Goal: Information Seeking & Learning: Learn about a topic

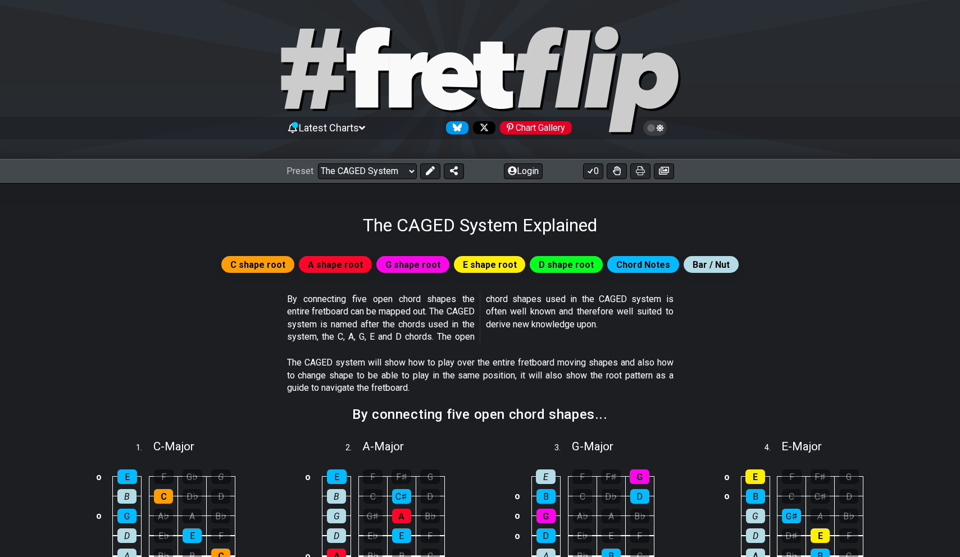
click at [863, 260] on div "C shape root A shape root G shape root E shape root D shape root Chord Notes Ba…" at bounding box center [480, 264] width 876 height 21
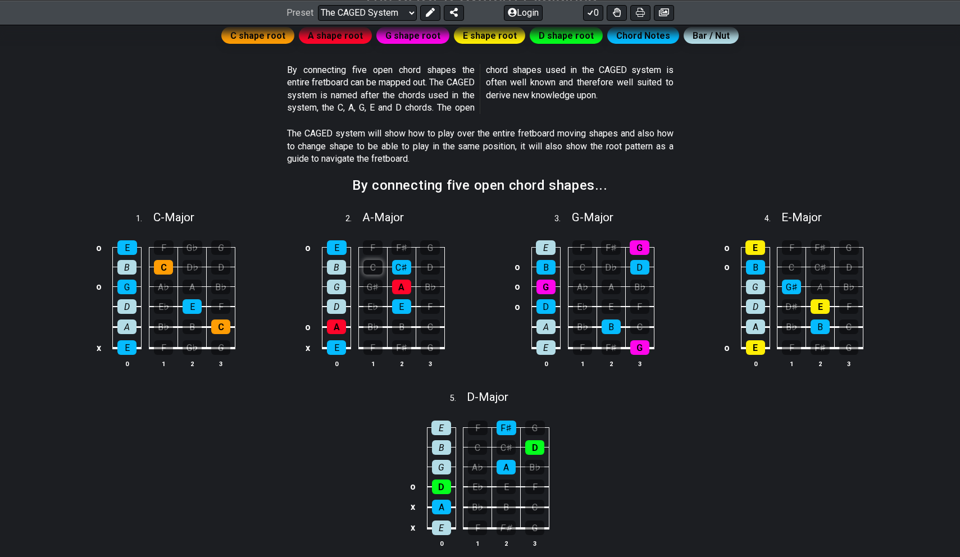
click at [373, 267] on div "C" at bounding box center [372, 267] width 19 height 15
click at [400, 271] on div "C♯" at bounding box center [401, 267] width 19 height 15
drag, startPoint x: 427, startPoint y: 266, endPoint x: 418, endPoint y: 269, distance: 10.0
click at [427, 267] on div "D" at bounding box center [430, 267] width 19 height 15
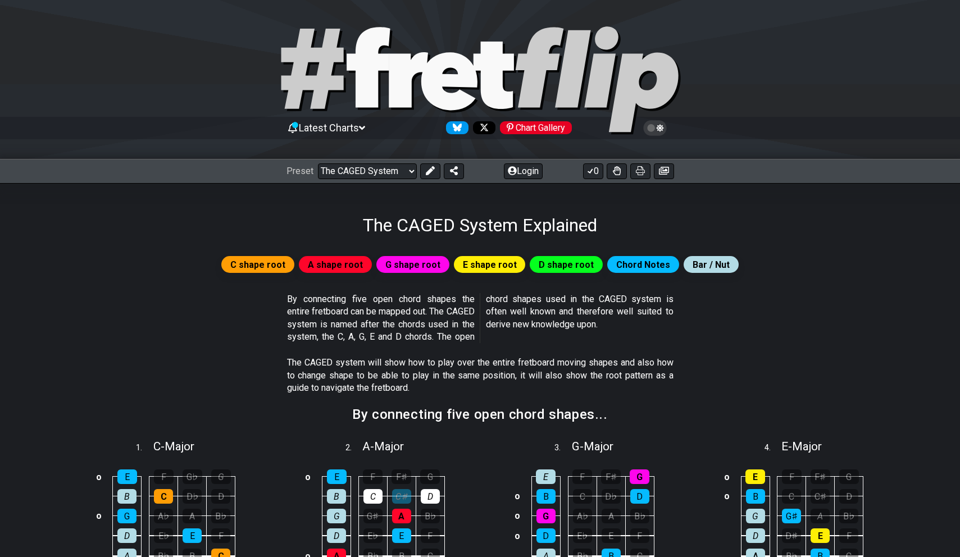
click at [571, 269] on span "D shape root" at bounding box center [566, 265] width 55 height 16
click at [500, 268] on span "E shape root" at bounding box center [490, 265] width 54 height 16
drag, startPoint x: 432, startPoint y: 262, endPoint x: 355, endPoint y: 268, distance: 77.1
click at [427, 263] on span "G shape root" at bounding box center [412, 265] width 55 height 16
click at [352, 263] on span "A shape root" at bounding box center [335, 265] width 55 height 16
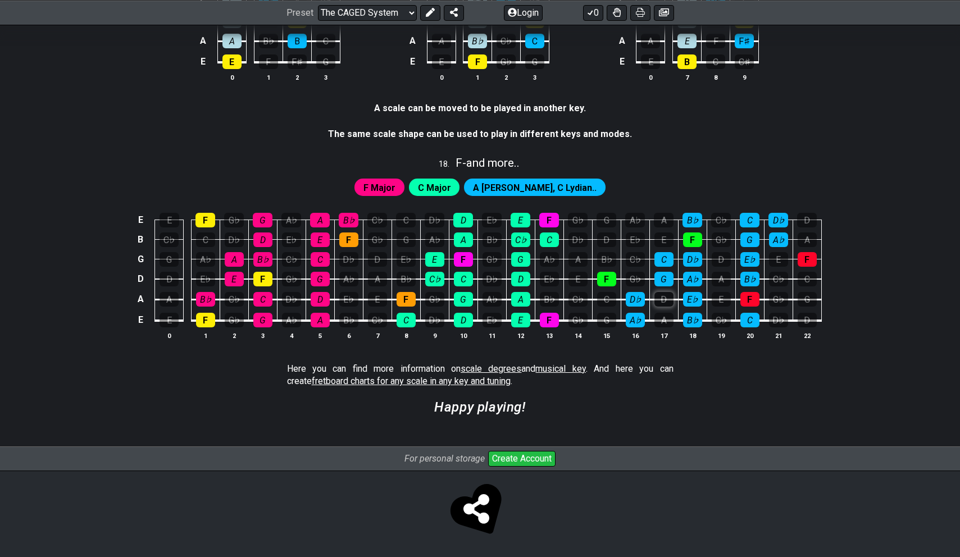
scroll to position [2956, 0]
click at [289, 281] on div "G♭" at bounding box center [291, 278] width 19 height 15
click at [290, 281] on div "G♭" at bounding box center [291, 278] width 19 height 15
click at [347, 276] on div "A♭" at bounding box center [348, 278] width 19 height 15
drag, startPoint x: 350, startPoint y: 256, endPoint x: 351, endPoint y: 266, distance: 9.6
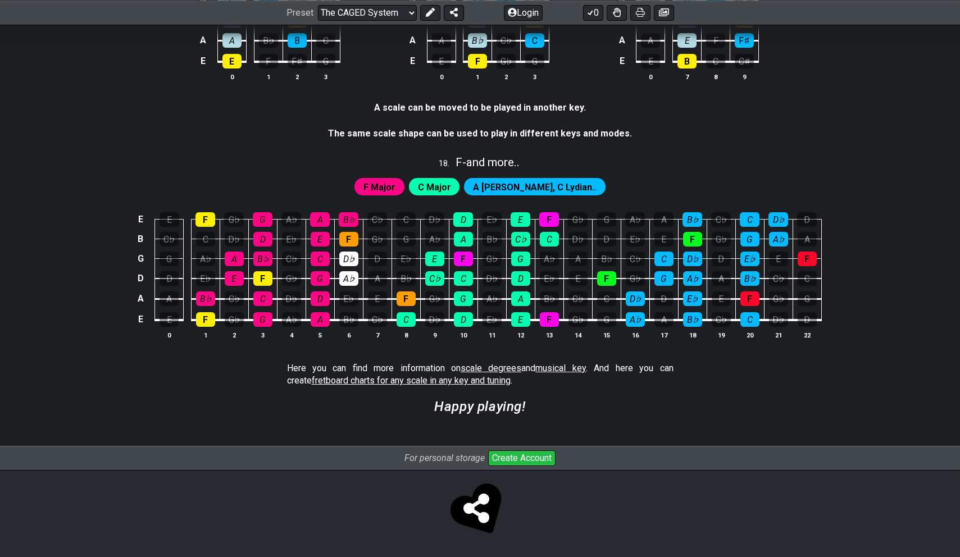
click at [352, 258] on div "D♭" at bounding box center [348, 259] width 19 height 15
click at [350, 274] on div "A♭" at bounding box center [348, 278] width 19 height 15
click at [352, 253] on div "D♭" at bounding box center [348, 259] width 19 height 15
drag, startPoint x: 381, startPoint y: 239, endPoint x: 377, endPoint y: 257, distance: 17.8
click at [381, 240] on div "G♭" at bounding box center [377, 239] width 19 height 15
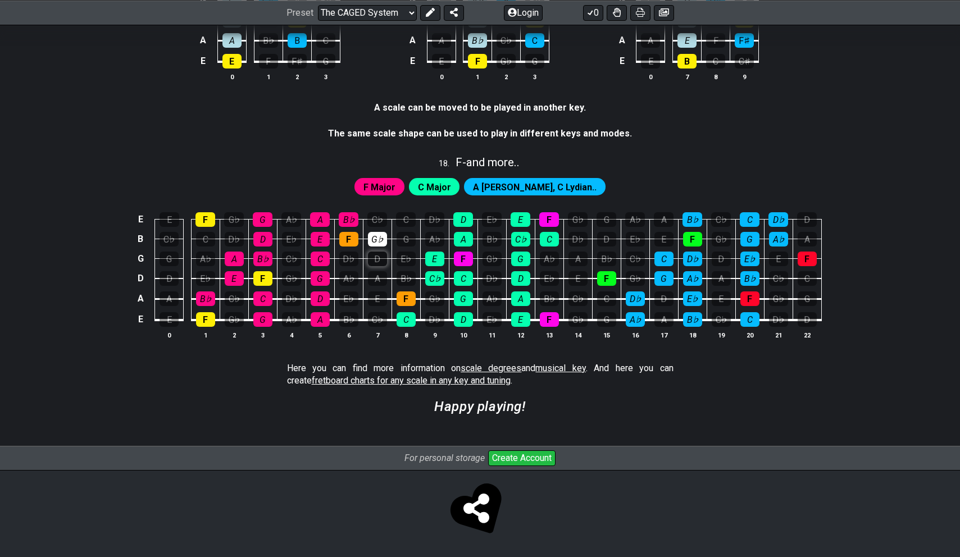
click at [377, 258] on div "D" at bounding box center [377, 259] width 19 height 15
click at [399, 253] on div "E♭" at bounding box center [405, 259] width 19 height 15
click at [401, 240] on div "G" at bounding box center [405, 239] width 19 height 15
click at [407, 222] on div "C" at bounding box center [406, 219] width 20 height 15
click at [375, 221] on div "C♭" at bounding box center [377, 219] width 20 height 15
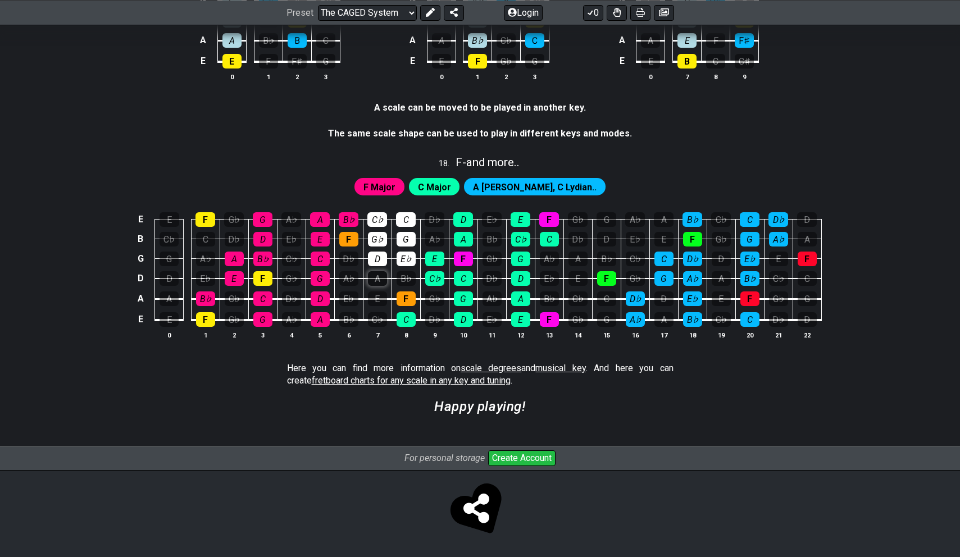
drag, startPoint x: 381, startPoint y: 267, endPoint x: 373, endPoint y: 271, distance: 8.0
click at [380, 267] on td "A" at bounding box center [377, 268] width 29 height 20
click at [369, 273] on div "A" at bounding box center [377, 278] width 19 height 15
drag, startPoint x: 348, startPoint y: 276, endPoint x: 349, endPoint y: 259, distance: 16.3
click at [348, 275] on div "A♭" at bounding box center [348, 278] width 19 height 15
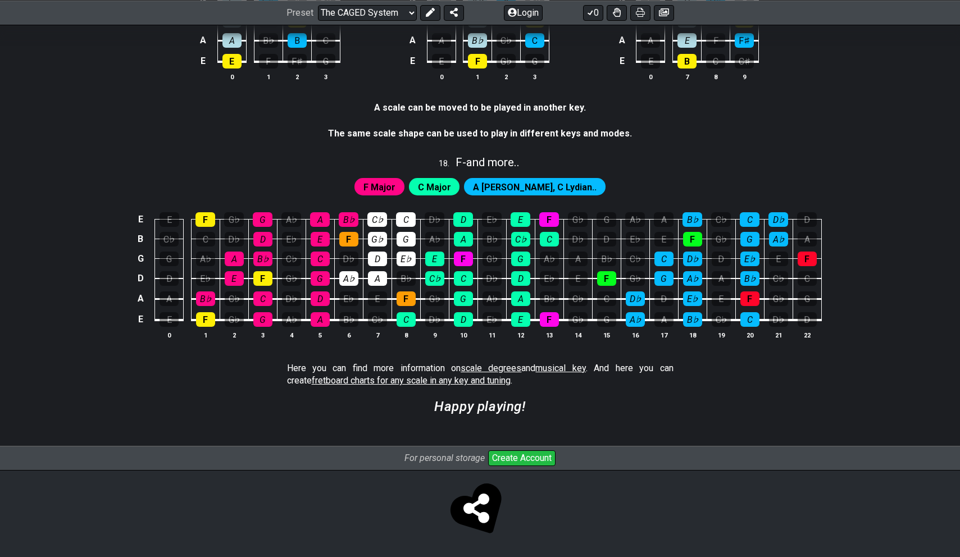
drag, startPoint x: 347, startPoint y: 257, endPoint x: 362, endPoint y: 262, distance: 15.4
click at [347, 258] on div "D♭" at bounding box center [348, 259] width 19 height 15
drag, startPoint x: 373, startPoint y: 290, endPoint x: 396, endPoint y: 281, distance: 24.7
click at [375, 290] on td "E" at bounding box center [377, 289] width 29 height 21
drag, startPoint x: 400, startPoint y: 277, endPoint x: 381, endPoint y: 291, distance: 23.8
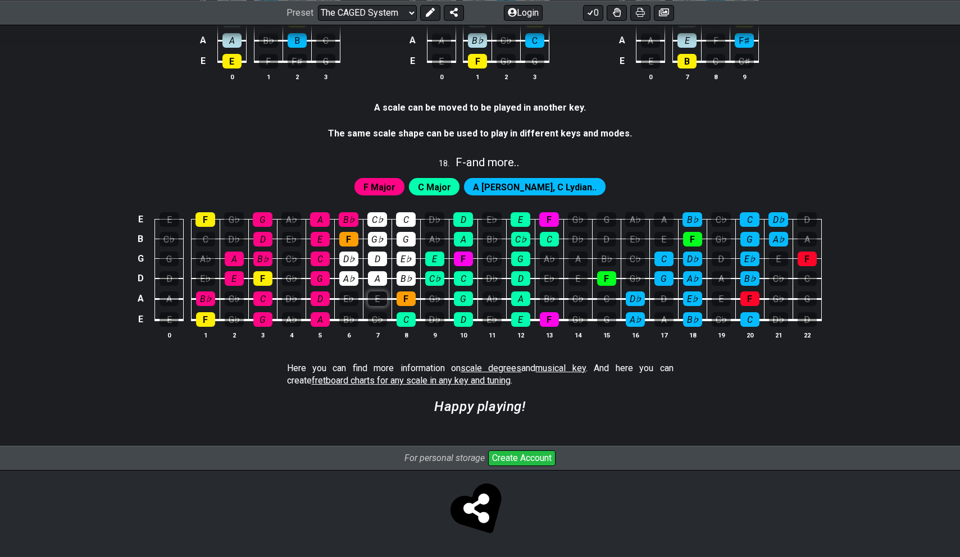
click at [400, 278] on div "B♭" at bounding box center [405, 278] width 19 height 15
click at [380, 295] on div "E" at bounding box center [377, 298] width 19 height 15
click at [352, 294] on div "E♭" at bounding box center [348, 298] width 19 height 15
drag, startPoint x: 295, startPoint y: 304, endPoint x: 296, endPoint y: 285, distance: 19.2
click at [295, 303] on div "D♭" at bounding box center [291, 298] width 19 height 15
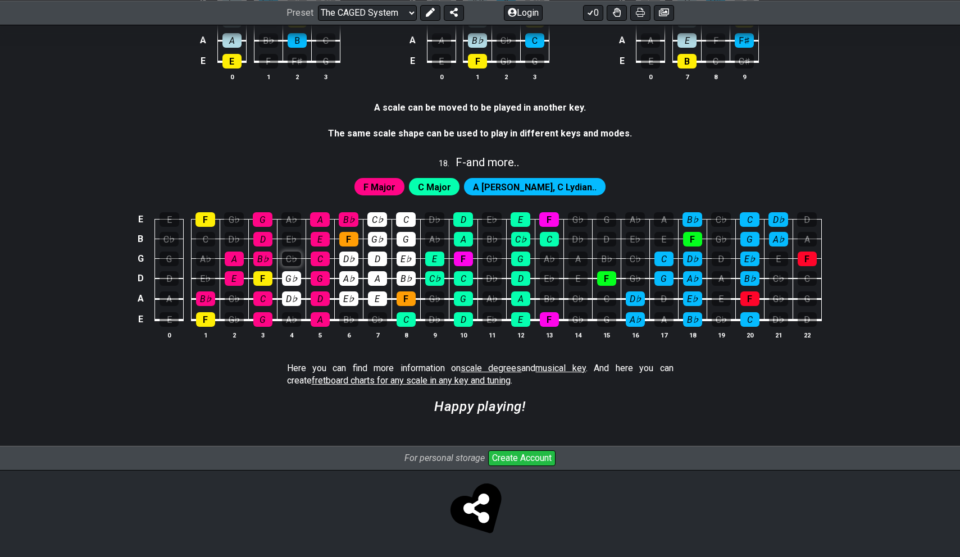
drag, startPoint x: 296, startPoint y: 276, endPoint x: 290, endPoint y: 262, distance: 15.1
click at [295, 275] on div "G♭" at bounding box center [291, 278] width 19 height 15
click at [290, 261] on div "C♭" at bounding box center [291, 259] width 19 height 15
click at [293, 247] on td "C♭" at bounding box center [291, 249] width 29 height 20
click at [293, 239] on div "E♭" at bounding box center [291, 239] width 19 height 15
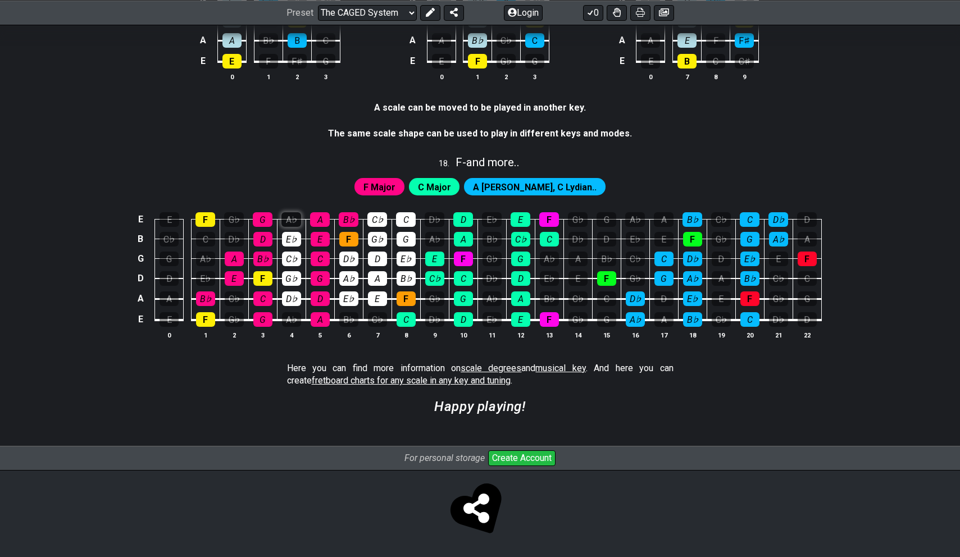
click at [297, 216] on div "A♭" at bounding box center [291, 219] width 20 height 15
drag, startPoint x: 513, startPoint y: 166, endPoint x: 505, endPoint y: 172, distance: 10.4
click at [513, 168] on span "F - and more.." at bounding box center [487, 162] width 64 height 13
select select "F"
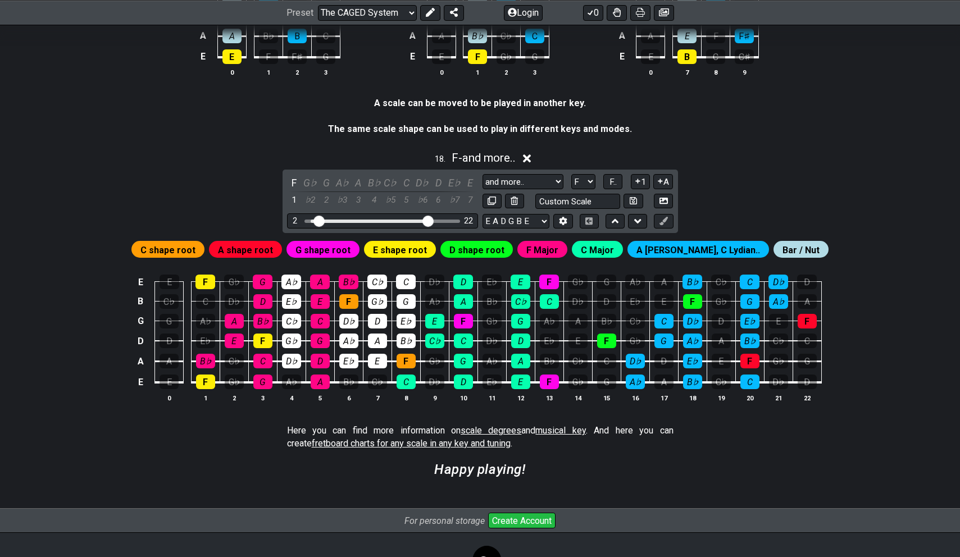
drag, startPoint x: 309, startPoint y: 222, endPoint x: 425, endPoint y: 223, distance: 116.2
click at [320, 220] on input "Visible fret range" at bounding box center [382, 220] width 159 height 0
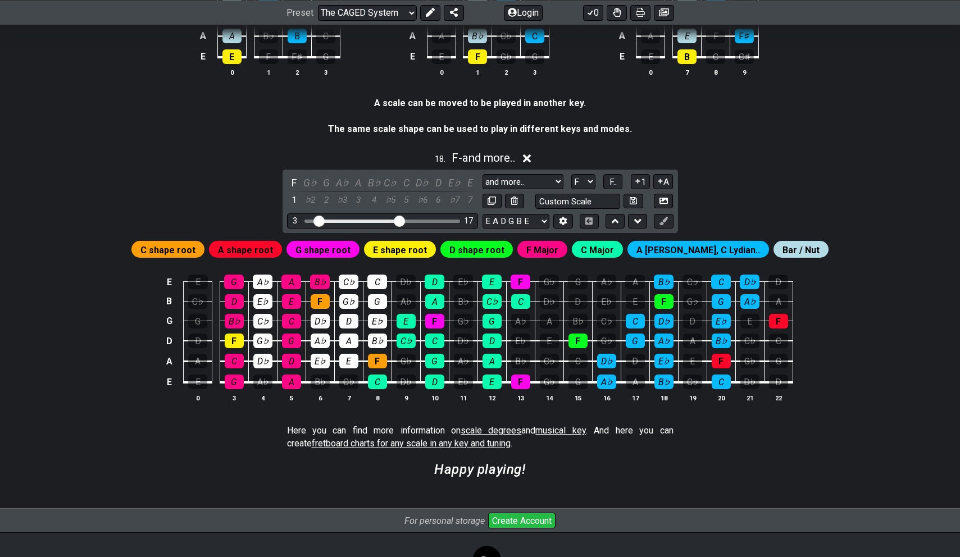
drag, startPoint x: 430, startPoint y: 226, endPoint x: 399, endPoint y: 228, distance: 31.0
click at [399, 220] on input "Visible fret range" at bounding box center [382, 220] width 159 height 0
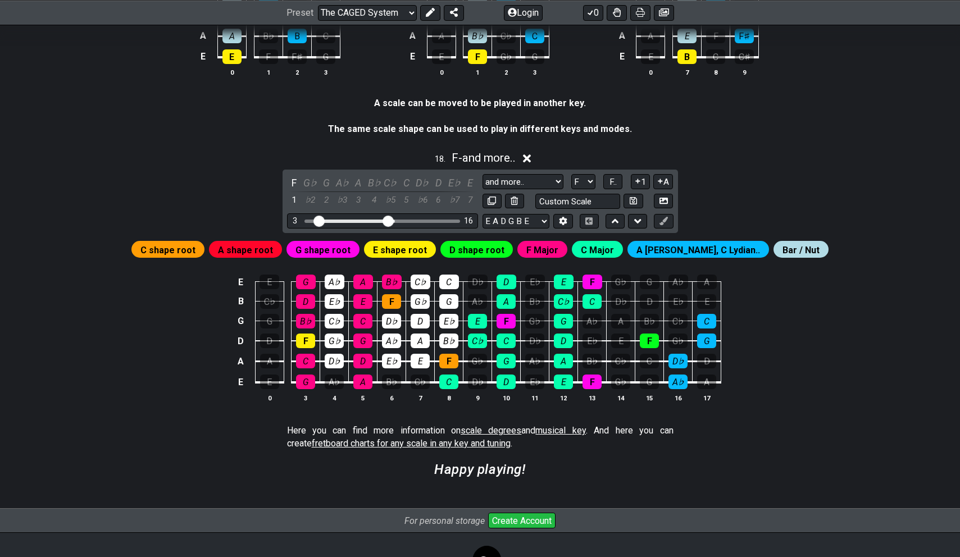
drag, startPoint x: 396, startPoint y: 224, endPoint x: 386, endPoint y: 231, distance: 12.9
click at [389, 220] on input "Visible fret range" at bounding box center [382, 220] width 159 height 0
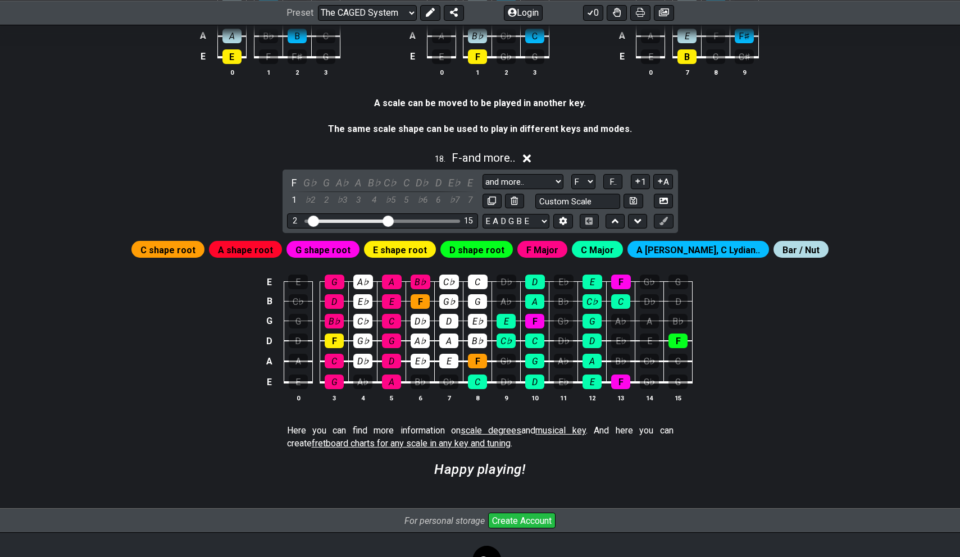
drag, startPoint x: 317, startPoint y: 222, endPoint x: 353, endPoint y: 227, distance: 35.7
click at [313, 220] on input "Visible fret range" at bounding box center [382, 220] width 159 height 0
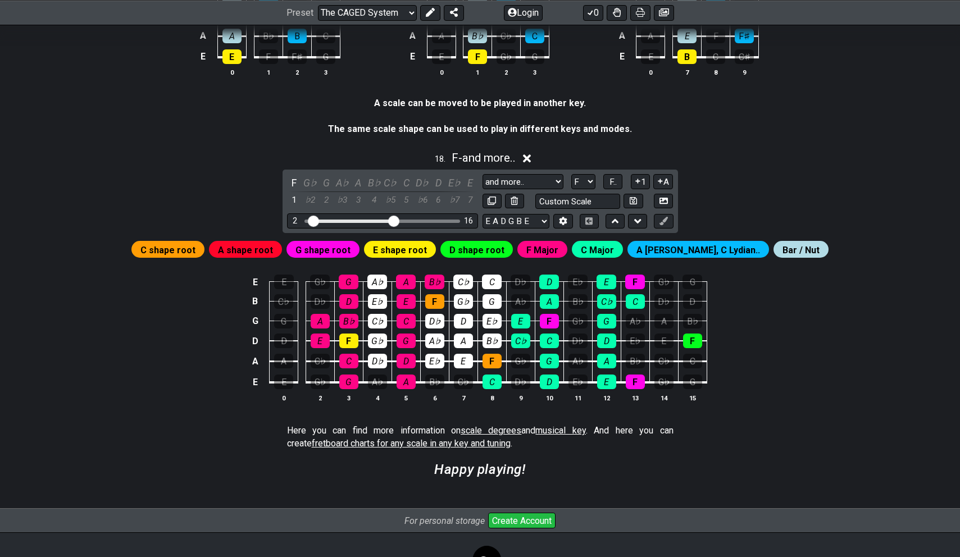
drag, startPoint x: 386, startPoint y: 222, endPoint x: 396, endPoint y: 223, distance: 10.2
click at [396, 220] on input "Visible fret range" at bounding box center [382, 220] width 159 height 0
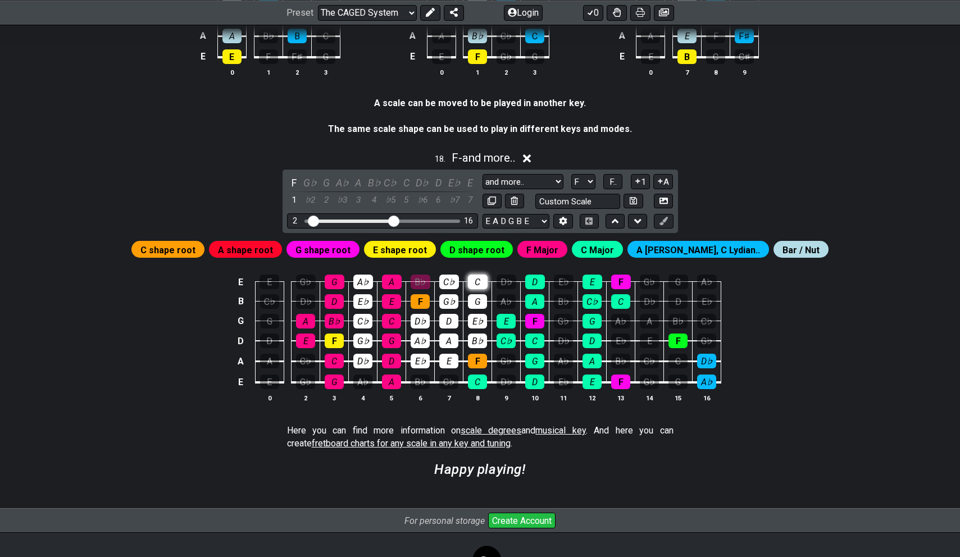
drag, startPoint x: 450, startPoint y: 287, endPoint x: 475, endPoint y: 286, distance: 25.3
click at [454, 287] on div "C♭" at bounding box center [449, 282] width 20 height 15
drag, startPoint x: 475, startPoint y: 286, endPoint x: 462, endPoint y: 310, distance: 26.9
click at [473, 289] on div "C" at bounding box center [478, 282] width 20 height 15
click at [473, 307] on div "G" at bounding box center [477, 301] width 19 height 15
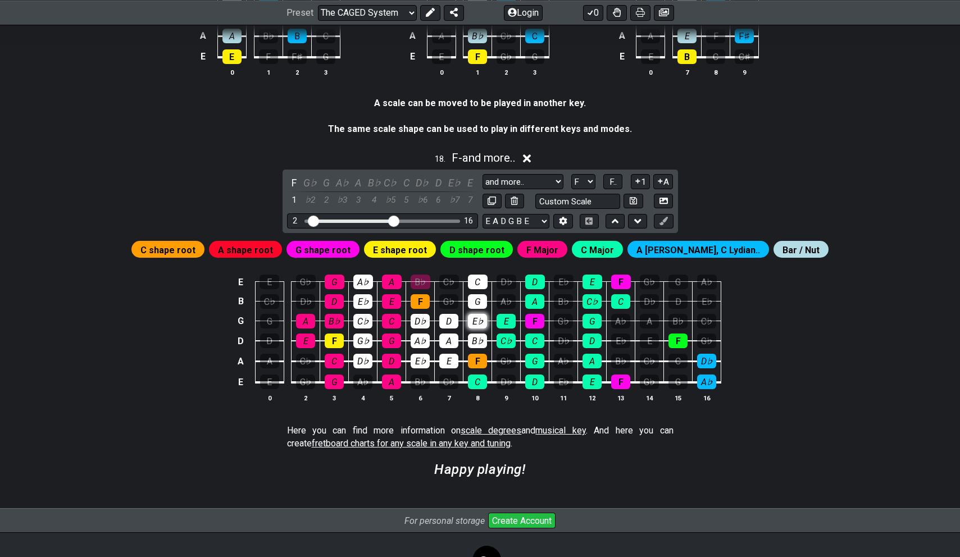
click at [477, 323] on div "E♭" at bounding box center [477, 321] width 19 height 15
click at [480, 348] on div "B♭" at bounding box center [477, 341] width 19 height 15
click at [480, 328] on div "E♭" at bounding box center [477, 321] width 19 height 15
click at [478, 340] on div "B♭" at bounding box center [477, 341] width 19 height 15
drag, startPoint x: 451, startPoint y: 323, endPoint x: 449, endPoint y: 331, distance: 8.9
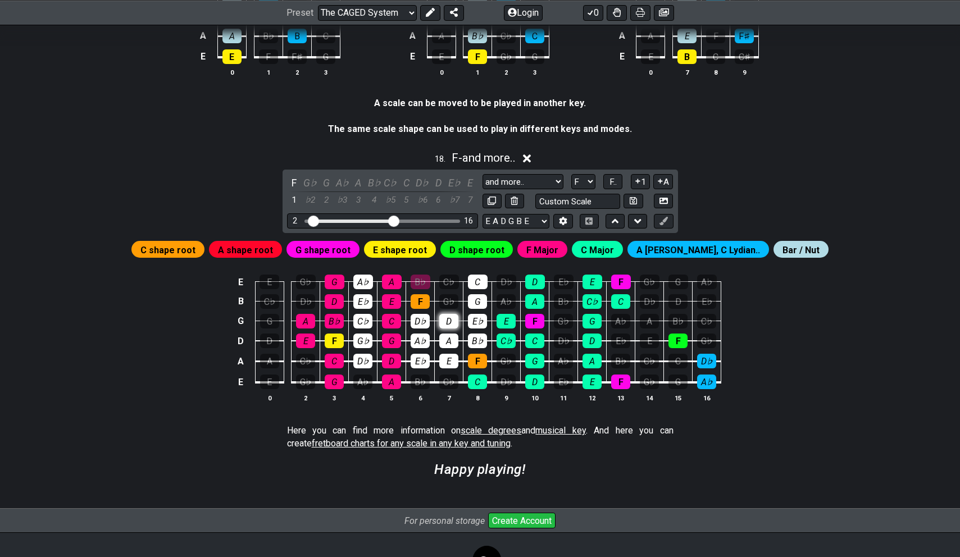
click at [451, 325] on div "D" at bounding box center [448, 321] width 19 height 15
click at [460, 339] on td "A" at bounding box center [449, 331] width 29 height 20
drag, startPoint x: 477, startPoint y: 340, endPoint x: 486, endPoint y: 341, distance: 9.6
click at [477, 340] on div "B♭" at bounding box center [477, 341] width 19 height 15
click at [492, 340] on td "C♭" at bounding box center [506, 331] width 29 height 20
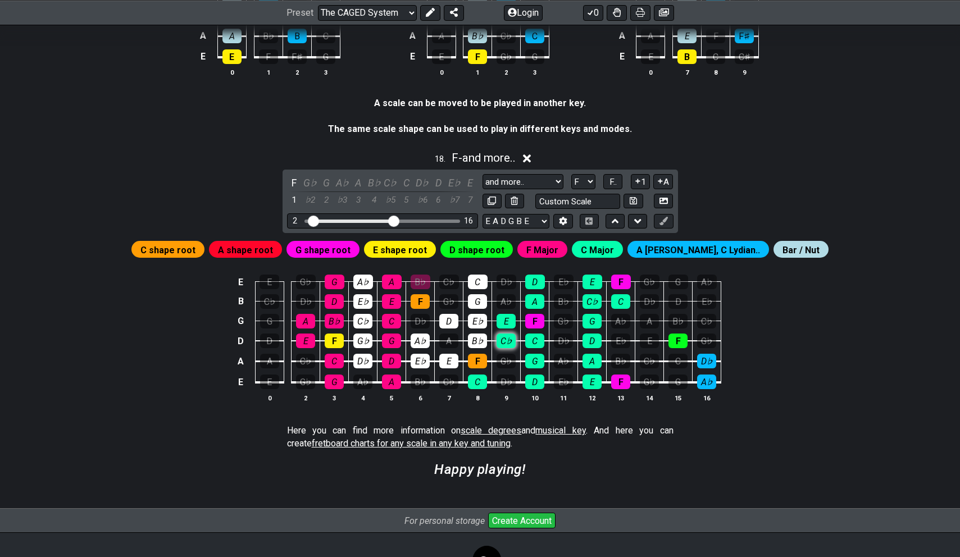
click at [500, 342] on div "C♭" at bounding box center [505, 341] width 19 height 15
click at [505, 321] on div "E" at bounding box center [505, 321] width 19 height 15
click at [508, 302] on div "A♭" at bounding box center [505, 301] width 19 height 15
click at [505, 288] on div "D♭" at bounding box center [506, 282] width 20 height 15
click at [453, 324] on div "D" at bounding box center [448, 321] width 19 height 15
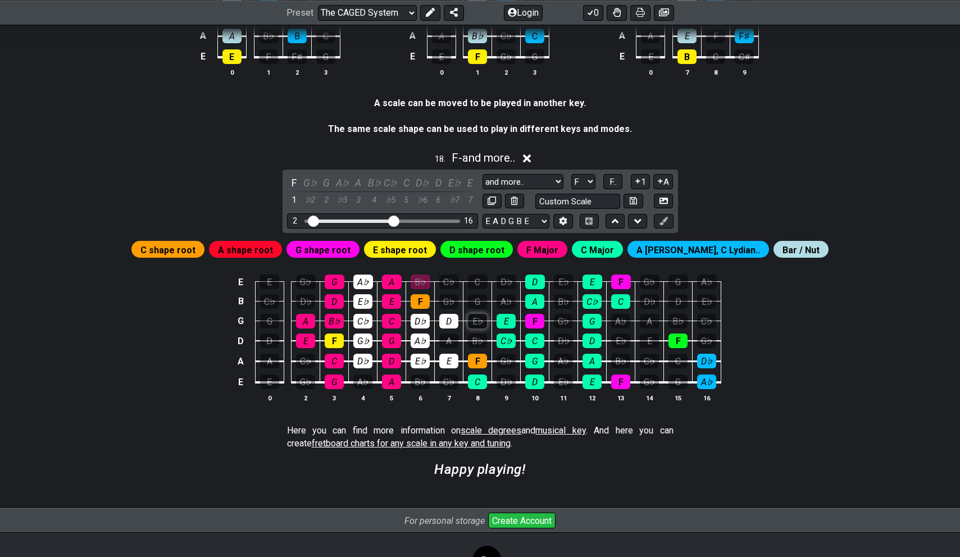
drag, startPoint x: 464, startPoint y: 324, endPoint x: 474, endPoint y: 326, distance: 10.2
click at [464, 325] on tbody "E E G♭ G A♭ A B♭ C♭ C D♭ D E♭ E F G♭ G A♭ B C♭ D♭ D E♭ E F G♭ G A♭ A B♭ C♭ C D♭…" at bounding box center [477, 328] width 487 height 132
click at [476, 326] on div "E♭" at bounding box center [477, 321] width 19 height 15
click at [445, 326] on div "D" at bounding box center [448, 321] width 19 height 15
click at [449, 362] on div "E" at bounding box center [448, 361] width 19 height 15
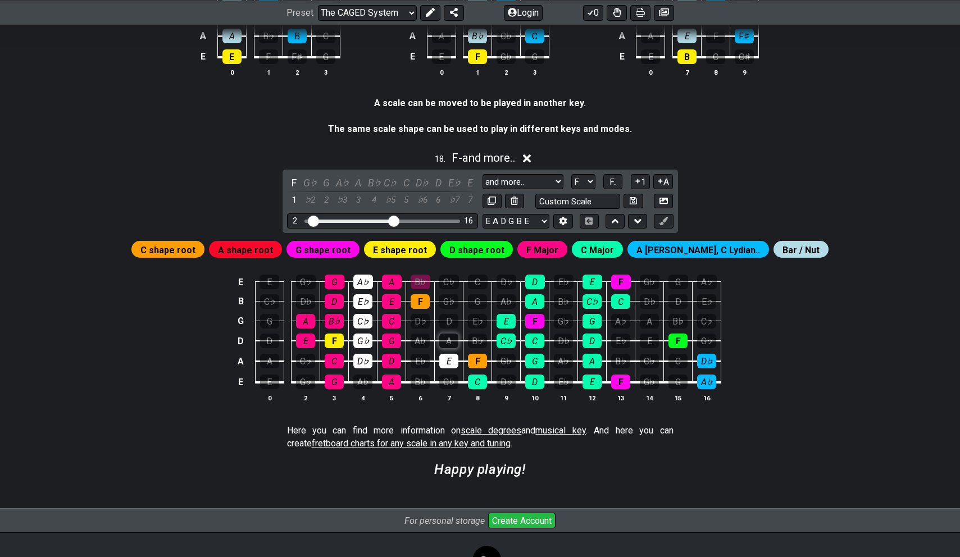
click at [452, 340] on div "A" at bounding box center [448, 341] width 19 height 15
click at [475, 364] on div "F" at bounding box center [477, 361] width 19 height 15
click at [388, 366] on div "D" at bounding box center [391, 361] width 19 height 15
click at [393, 341] on div "G" at bounding box center [391, 341] width 19 height 15
click at [391, 325] on div "C" at bounding box center [391, 321] width 19 height 15
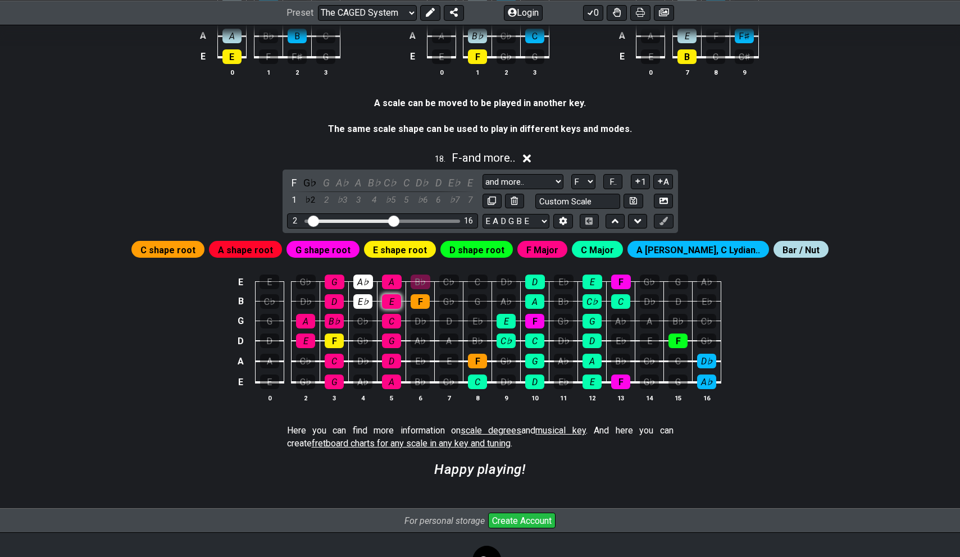
click at [394, 303] on div "E" at bounding box center [391, 301] width 19 height 15
click at [394, 288] on div "A" at bounding box center [392, 282] width 20 height 15
click at [417, 282] on div "B♭" at bounding box center [420, 282] width 20 height 15
click at [424, 284] on div "B♭" at bounding box center [420, 282] width 20 height 15
click at [450, 284] on div "C♭" at bounding box center [449, 282] width 20 height 15
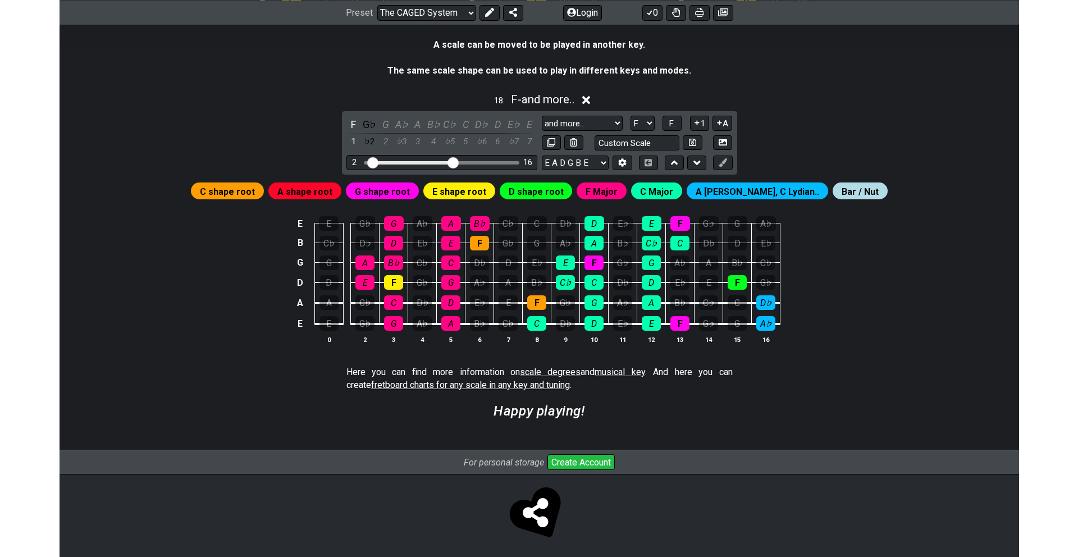
scroll to position [3023, 0]
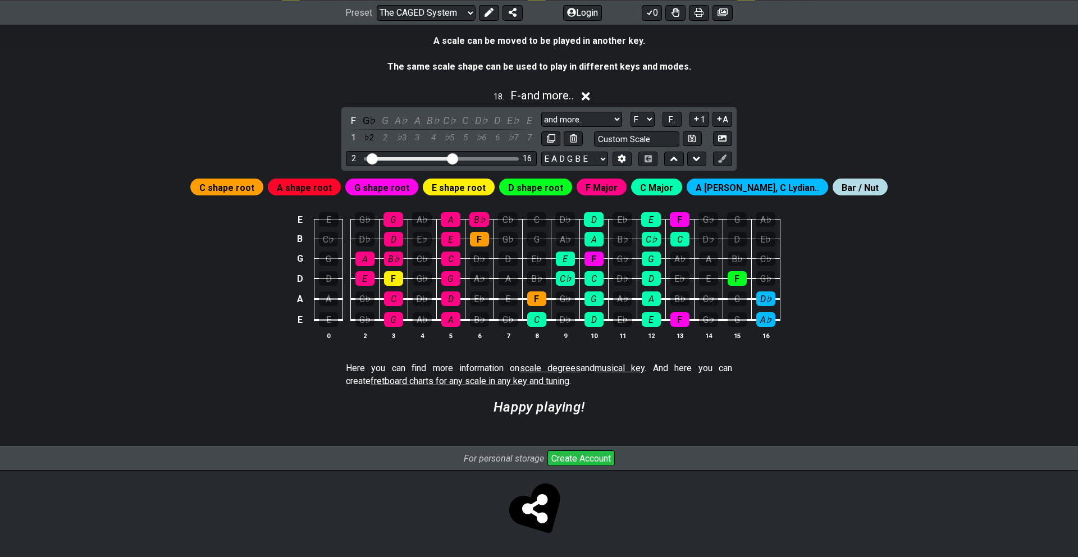
click at [542, 506] on icon at bounding box center [535, 509] width 26 height 30
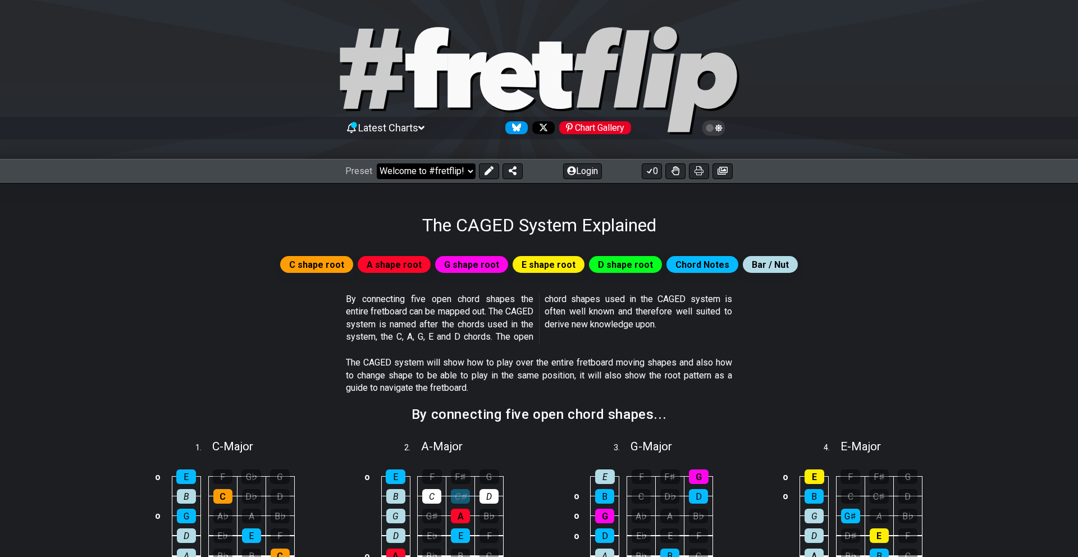
click at [377, 163] on select "Welcome to #fretflip! Initial Preset Custom Preset Minor Pentatonic Major Penta…" at bounding box center [426, 171] width 99 height 16
click option "The 7 Modes" at bounding box center [0, 0] width 0 height 0
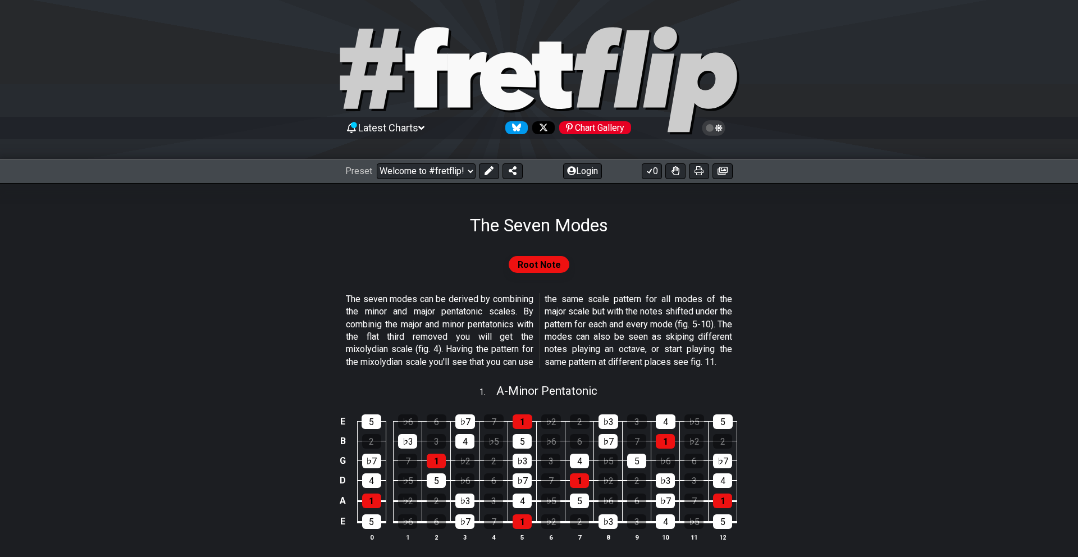
select select "/the-7-modes"
click at [716, 127] on icon at bounding box center [718, 128] width 7 height 8
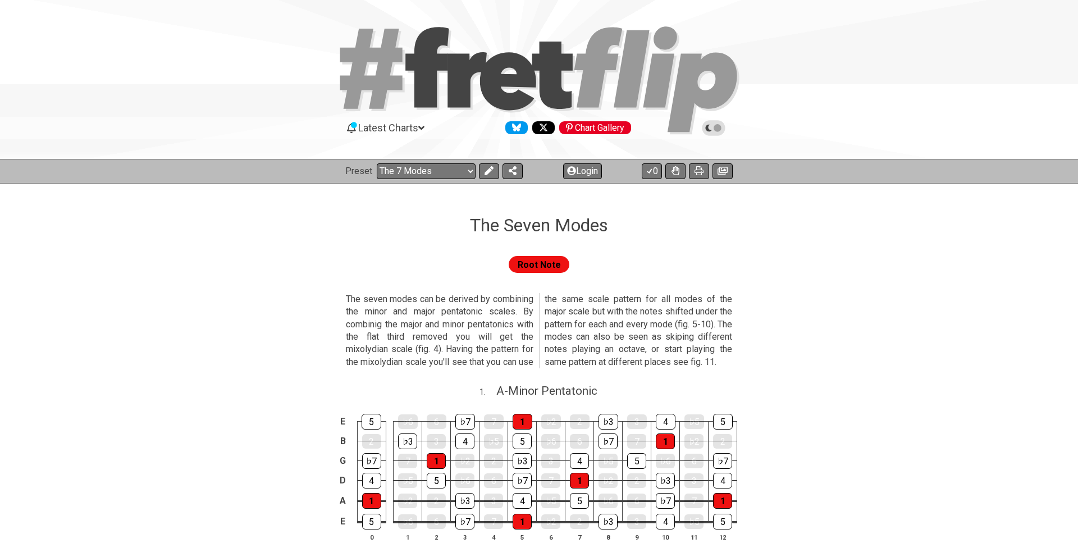
click at [715, 127] on icon at bounding box center [714, 128] width 10 height 10
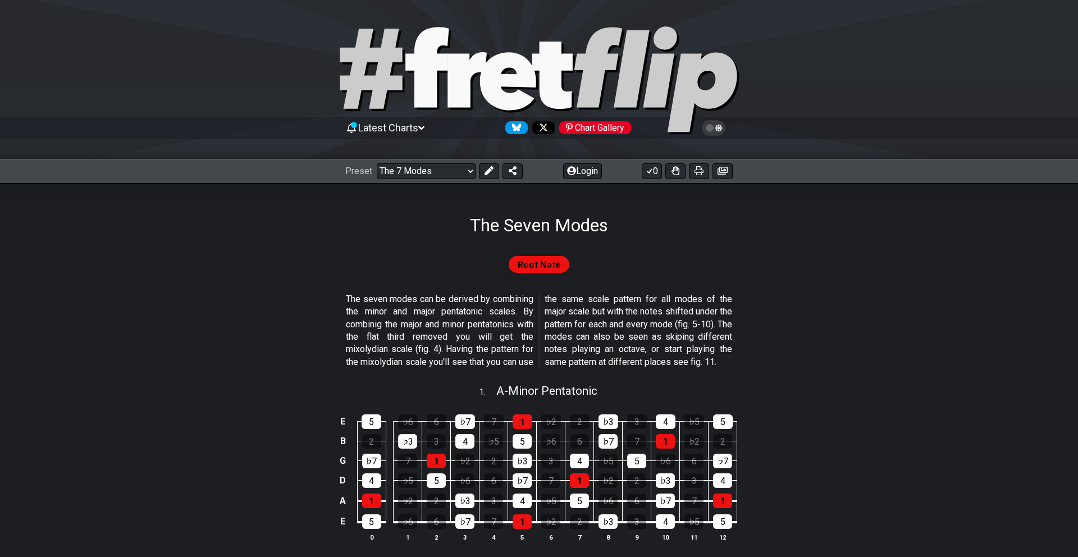
click at [715, 127] on icon at bounding box center [714, 128] width 10 height 10
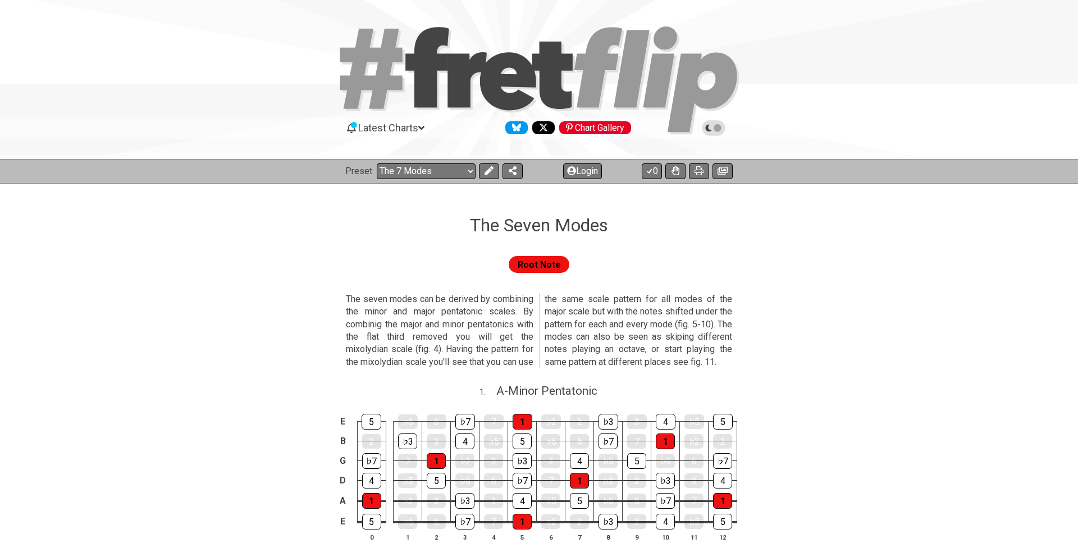
click at [714, 127] on icon at bounding box center [714, 128] width 10 height 10
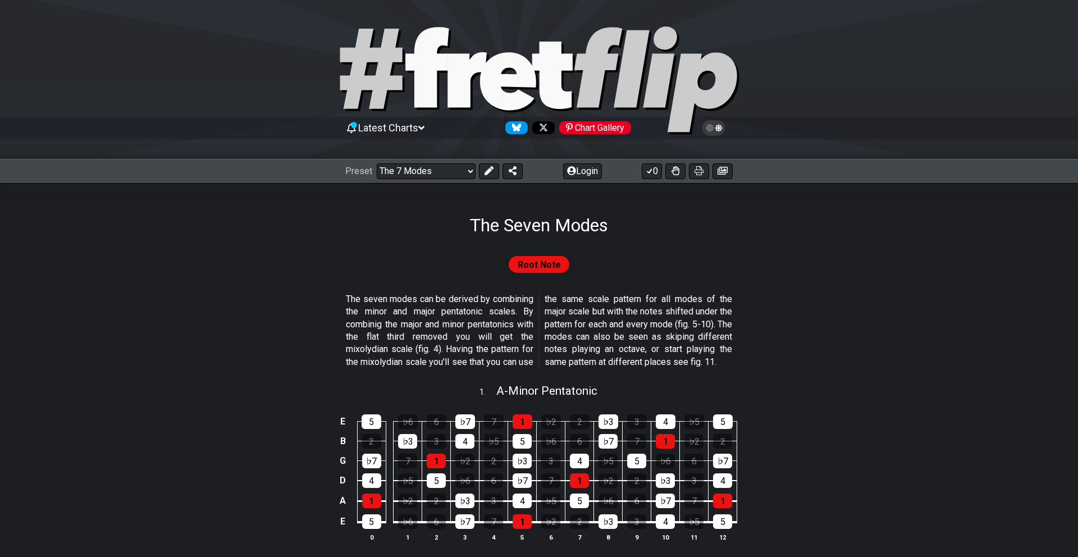
click at [714, 127] on icon at bounding box center [714, 128] width 10 height 10
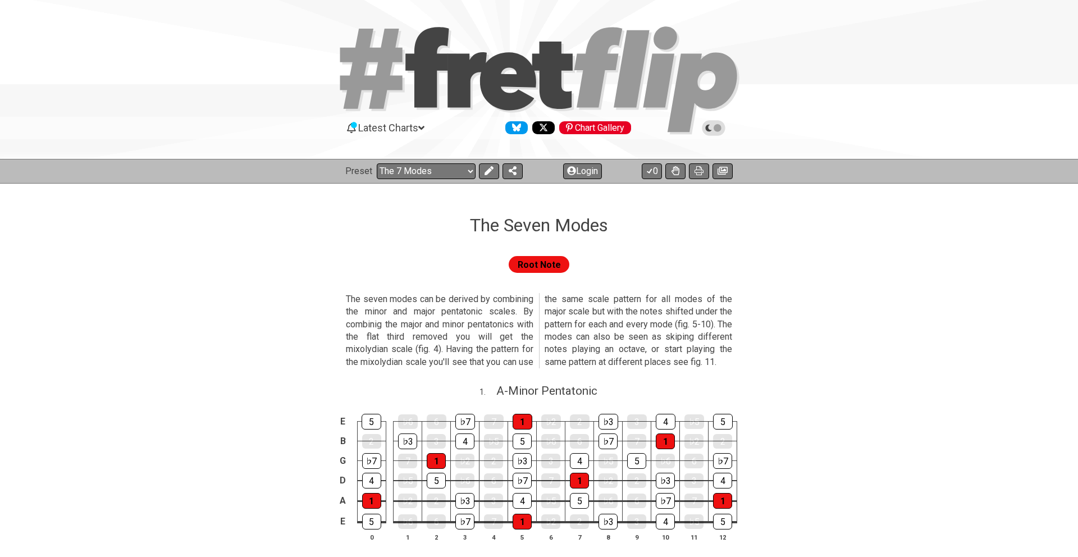
click at [714, 127] on icon at bounding box center [714, 128] width 10 height 10
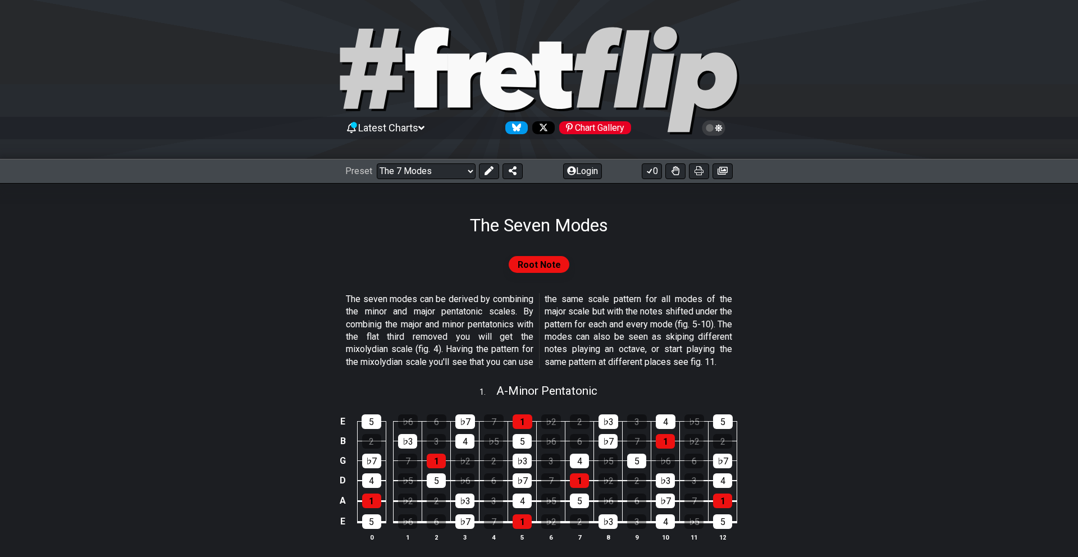
click at [714, 127] on icon at bounding box center [714, 128] width 10 height 10
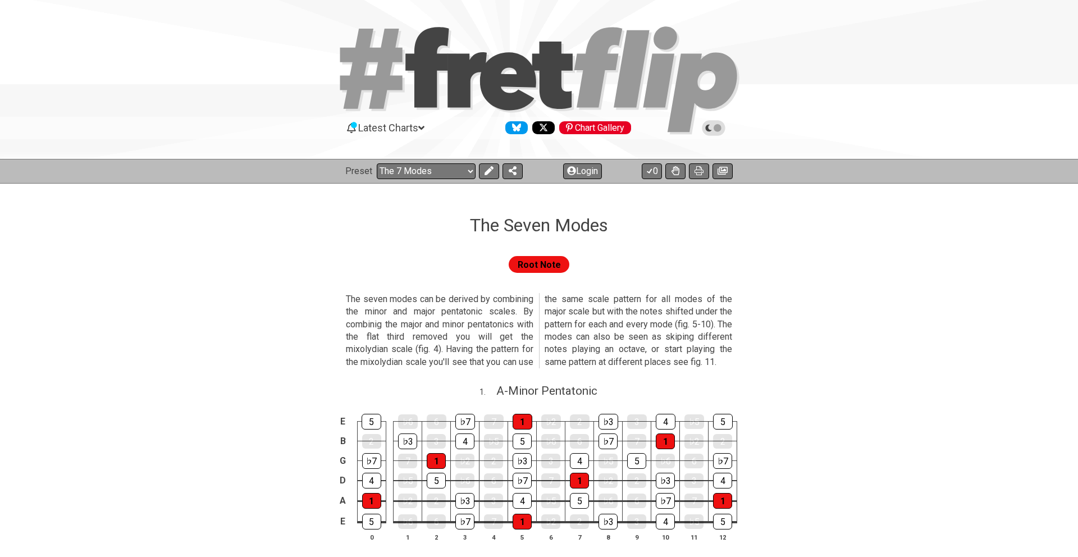
click at [714, 127] on icon at bounding box center [714, 128] width 10 height 10
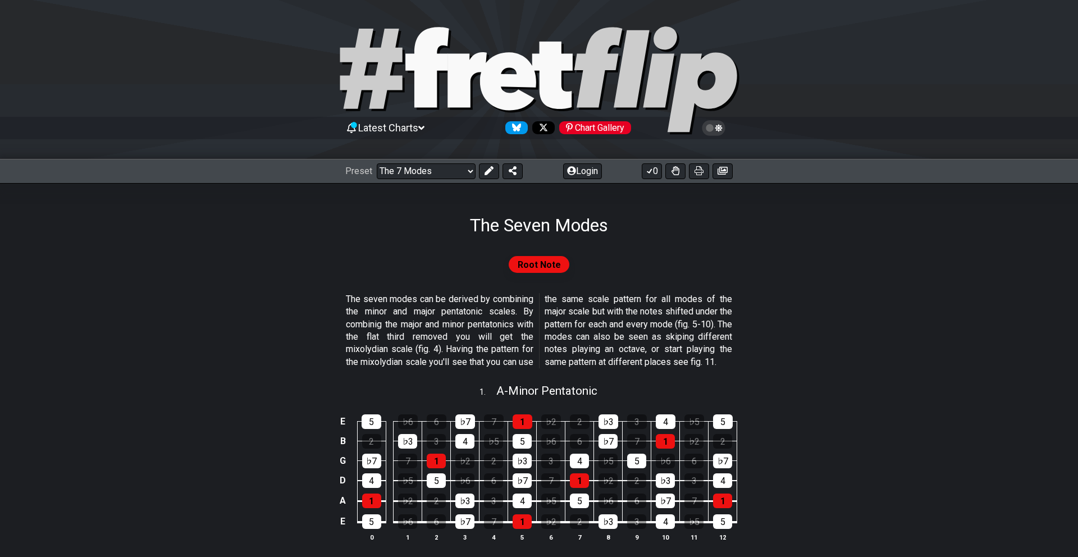
click at [714, 127] on icon at bounding box center [714, 128] width 10 height 10
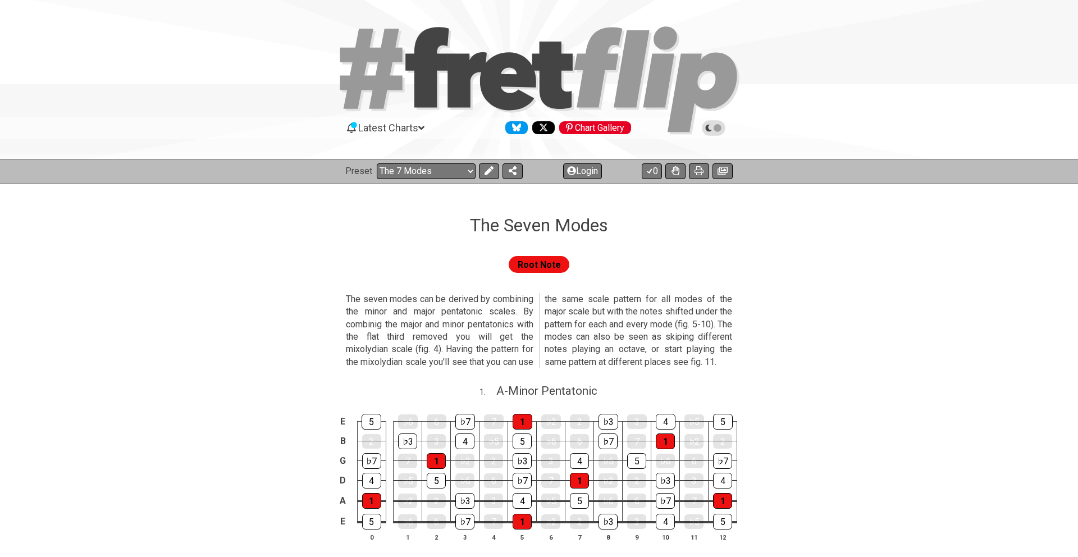
click at [714, 127] on icon at bounding box center [714, 128] width 10 height 10
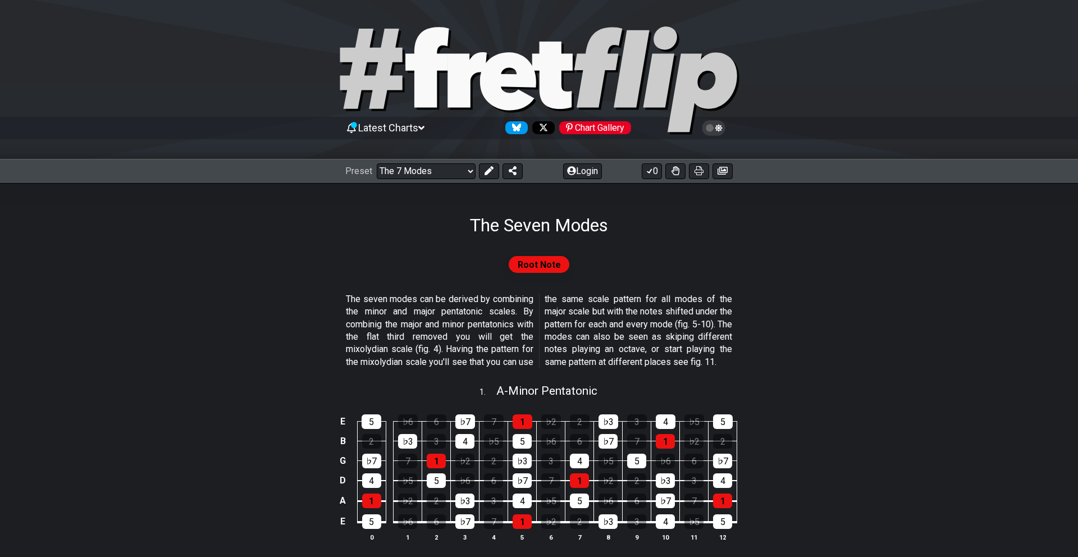
click at [714, 126] on icon at bounding box center [714, 128] width 10 height 10
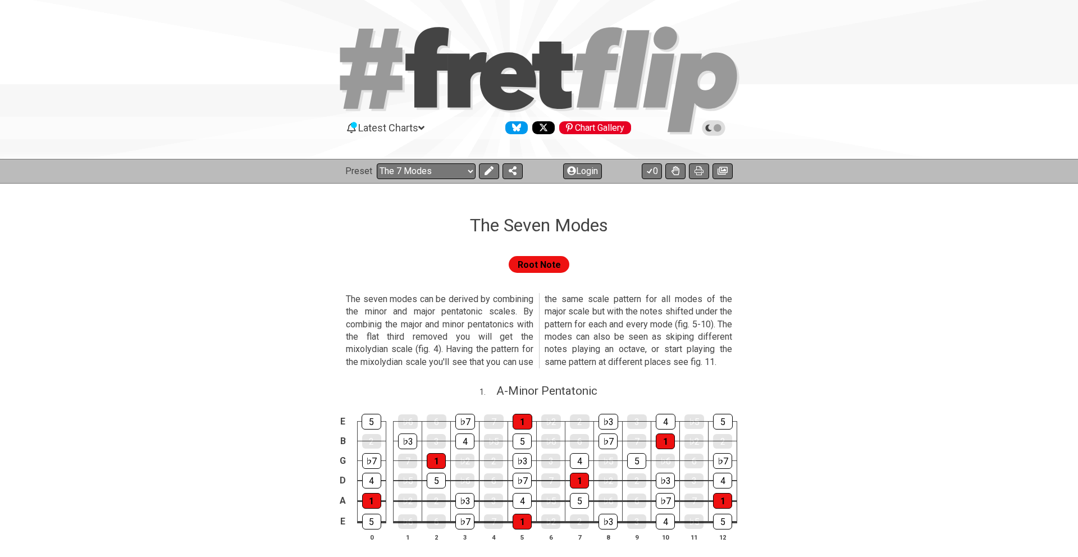
click at [714, 126] on icon at bounding box center [714, 128] width 10 height 10
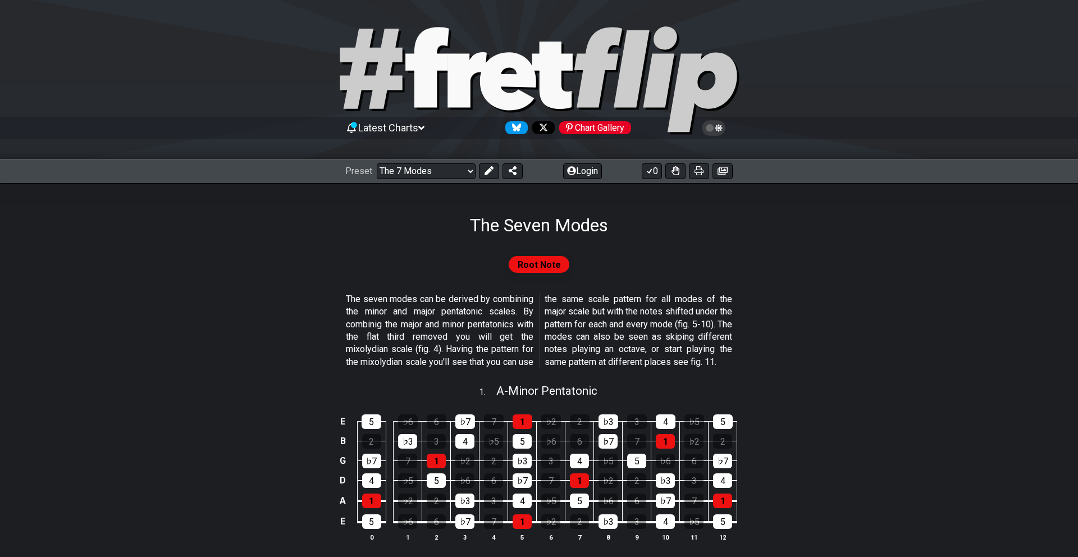
click at [714, 126] on icon at bounding box center [714, 128] width 10 height 10
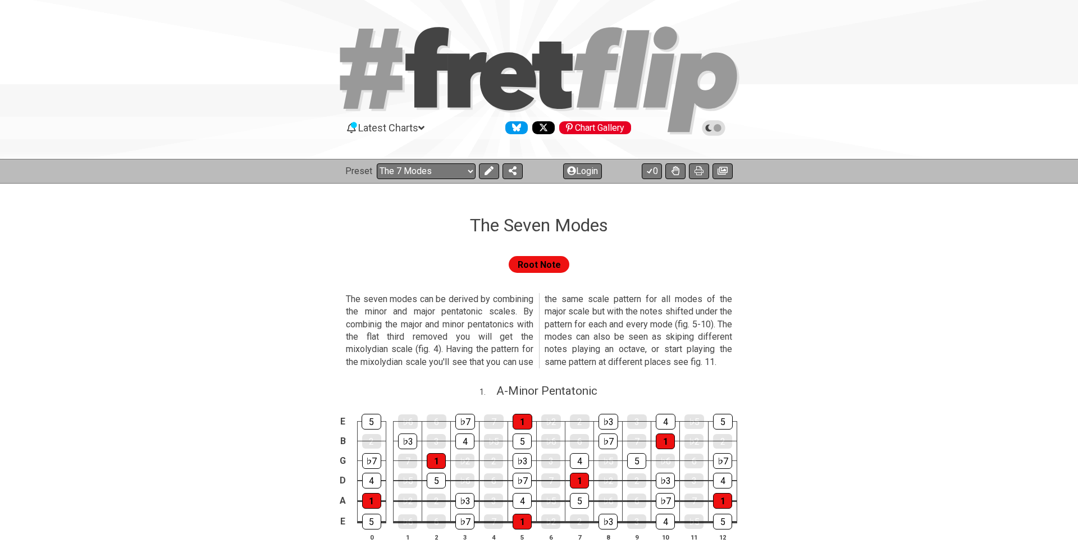
click at [714, 126] on icon at bounding box center [714, 128] width 10 height 10
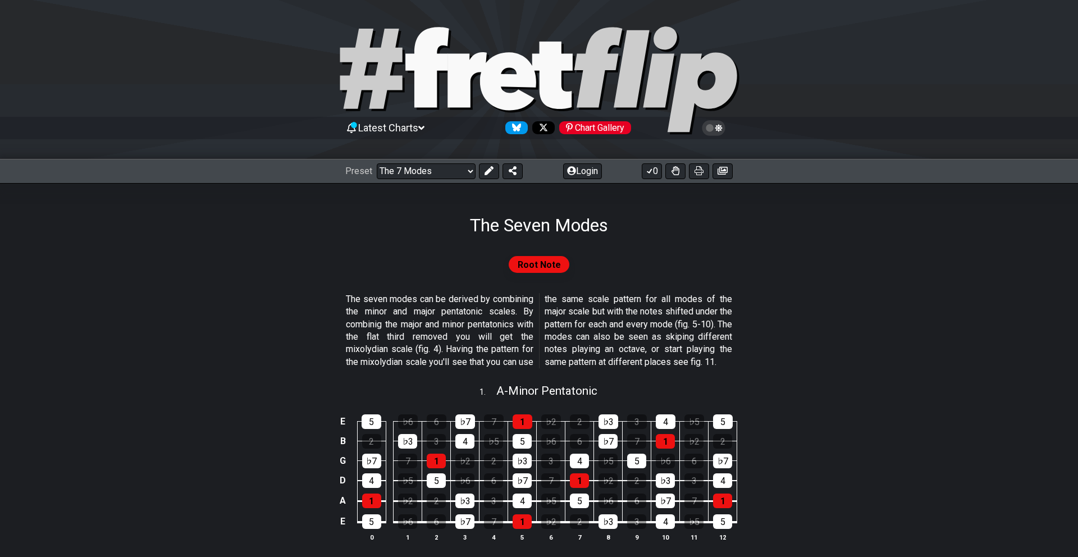
click at [714, 126] on icon at bounding box center [714, 128] width 10 height 10
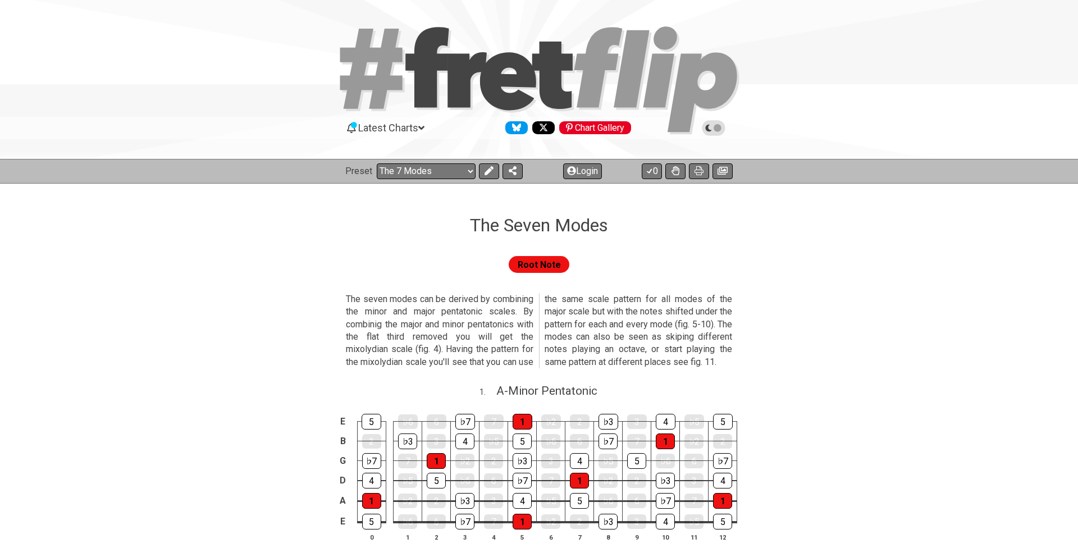
click at [714, 126] on icon at bounding box center [714, 128] width 10 height 10
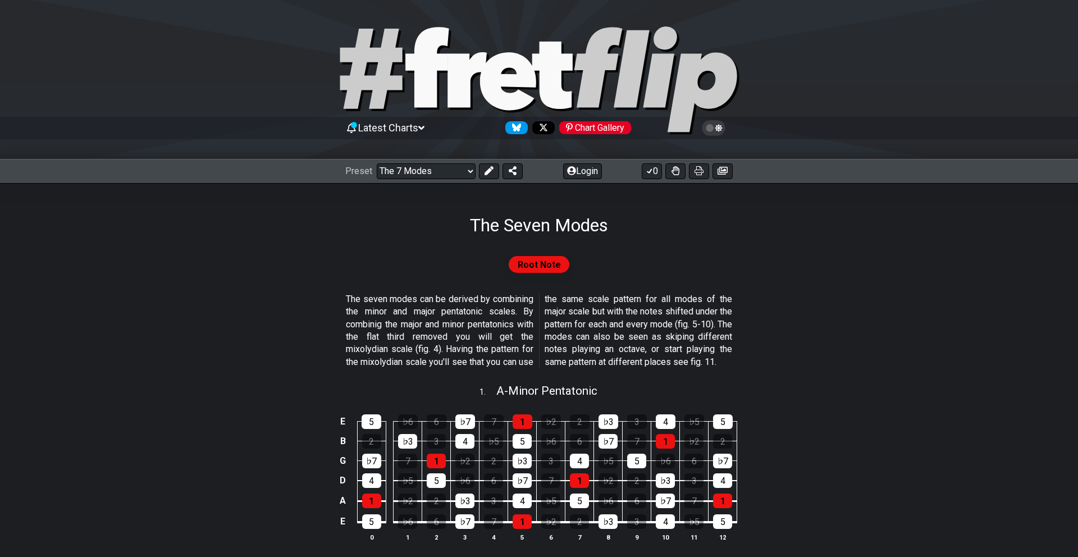
click at [714, 126] on icon at bounding box center [714, 128] width 10 height 10
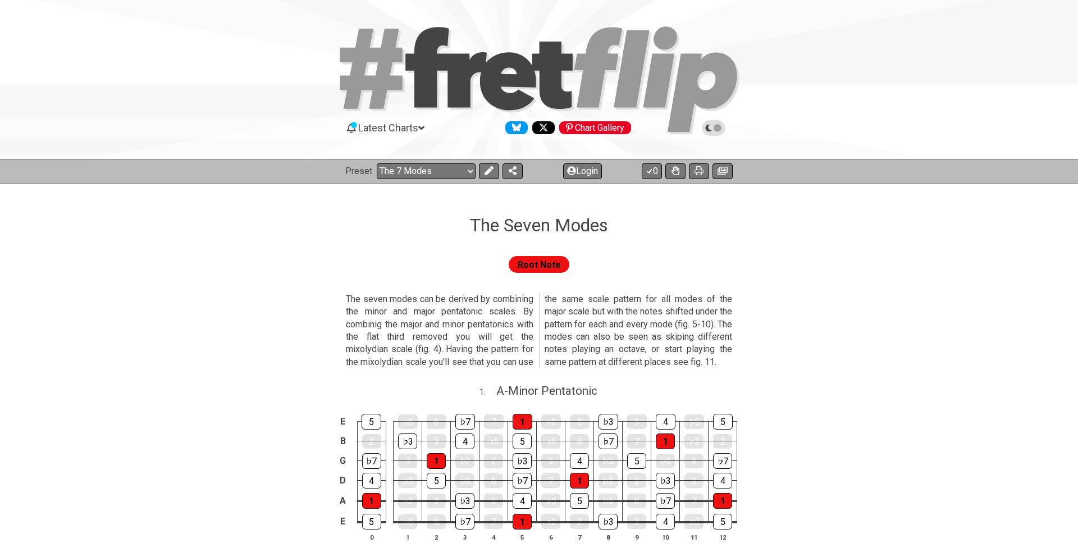
click at [714, 126] on icon at bounding box center [714, 128] width 10 height 10
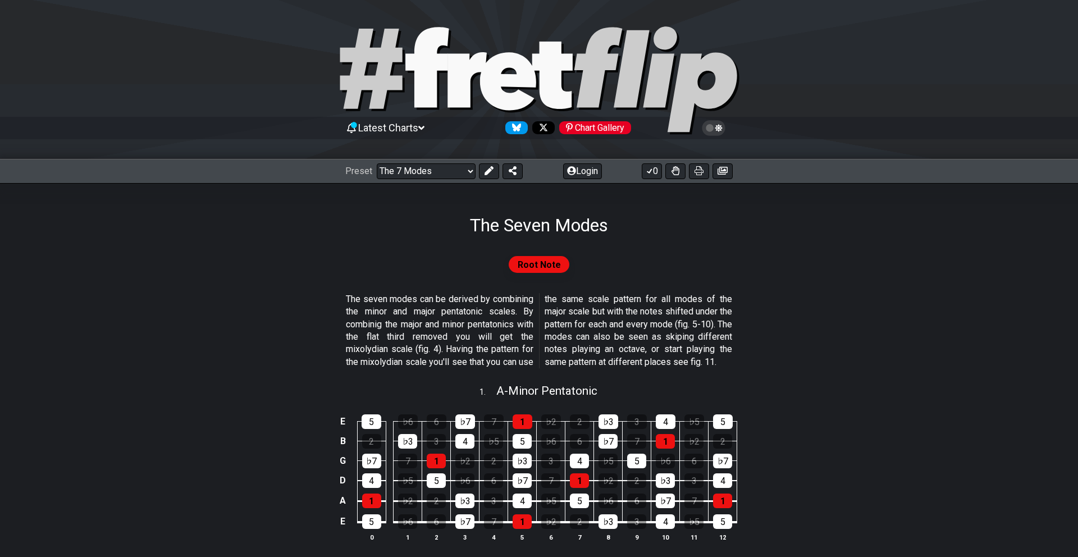
click at [714, 126] on icon at bounding box center [714, 128] width 10 height 10
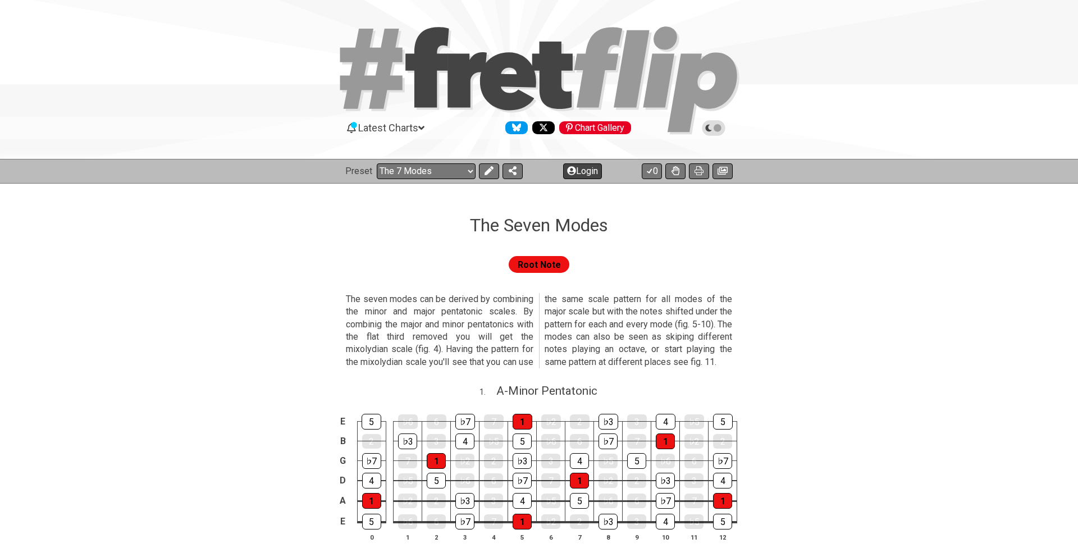
click at [590, 172] on button "Login" at bounding box center [582, 171] width 39 height 16
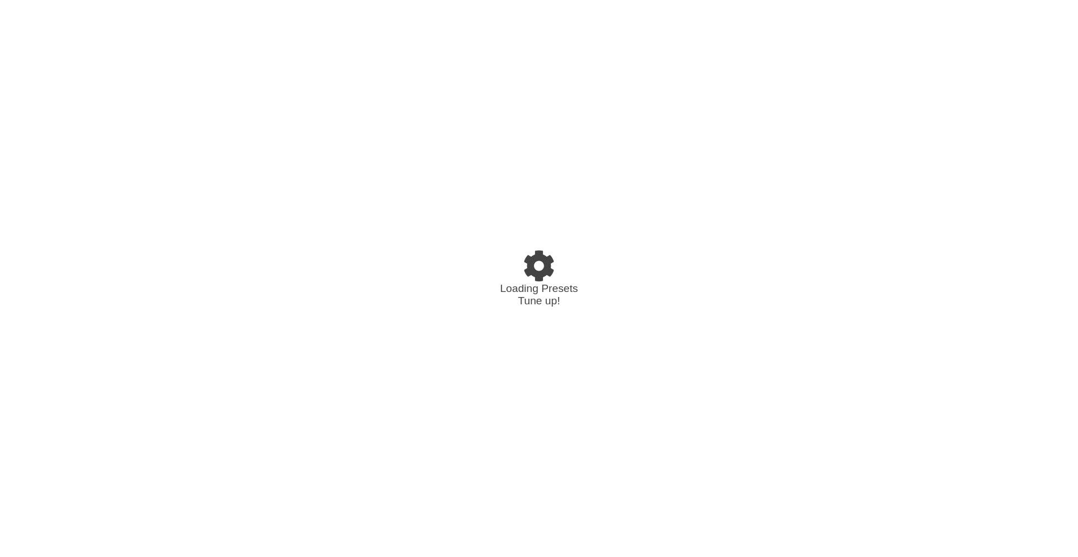
click at [636, 0] on html "Loading Presets Tune up!" at bounding box center [539, 0] width 1078 height 0
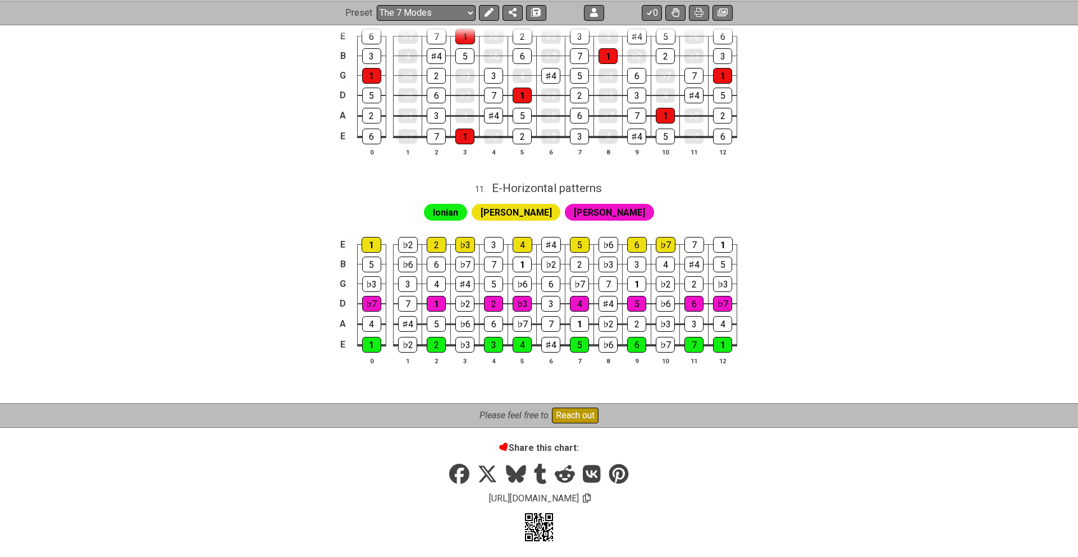
scroll to position [2071, 0]
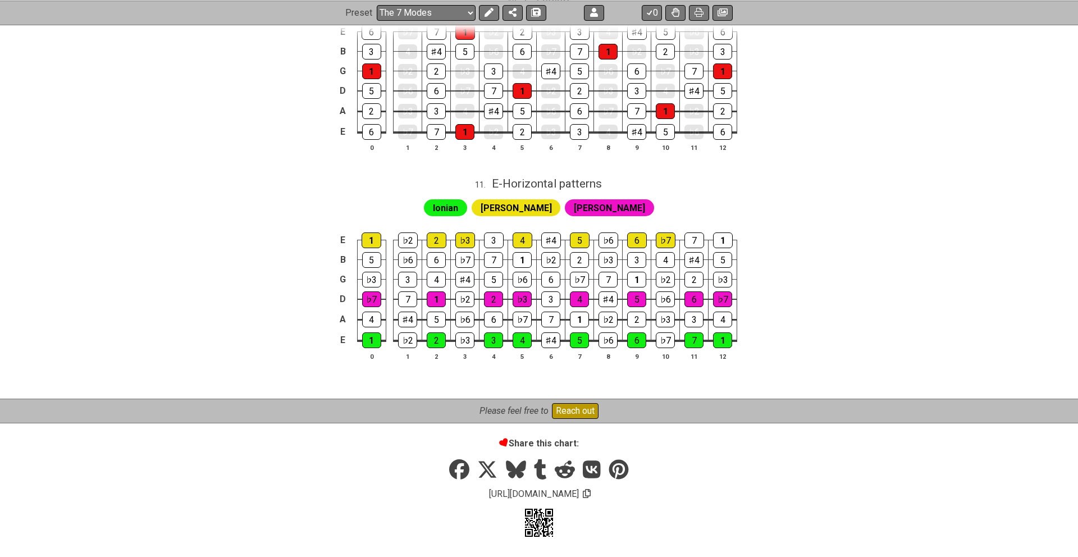
click at [582, 413] on button "Reach out" at bounding box center [575, 411] width 47 height 16
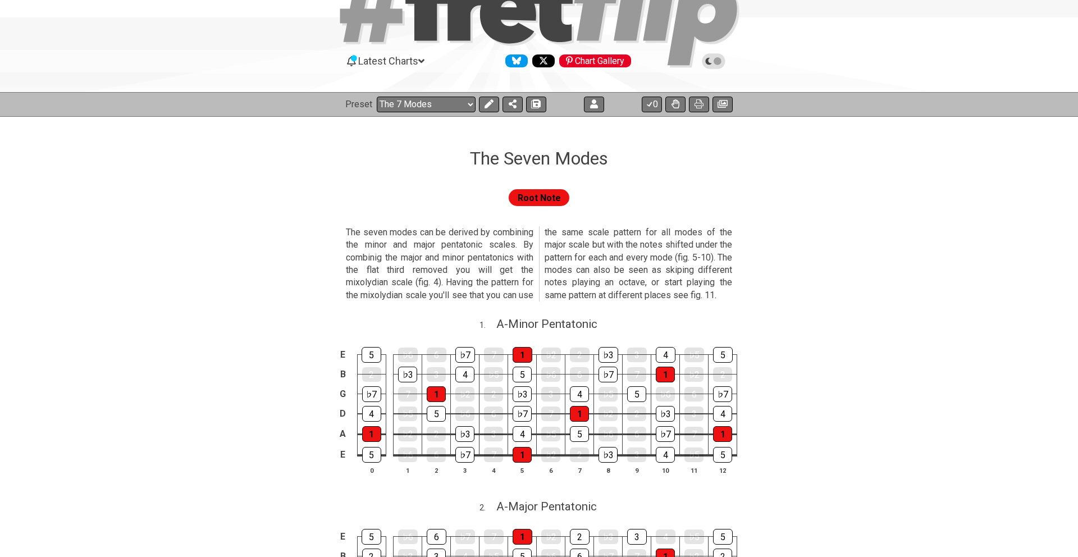
scroll to position [0, 0]
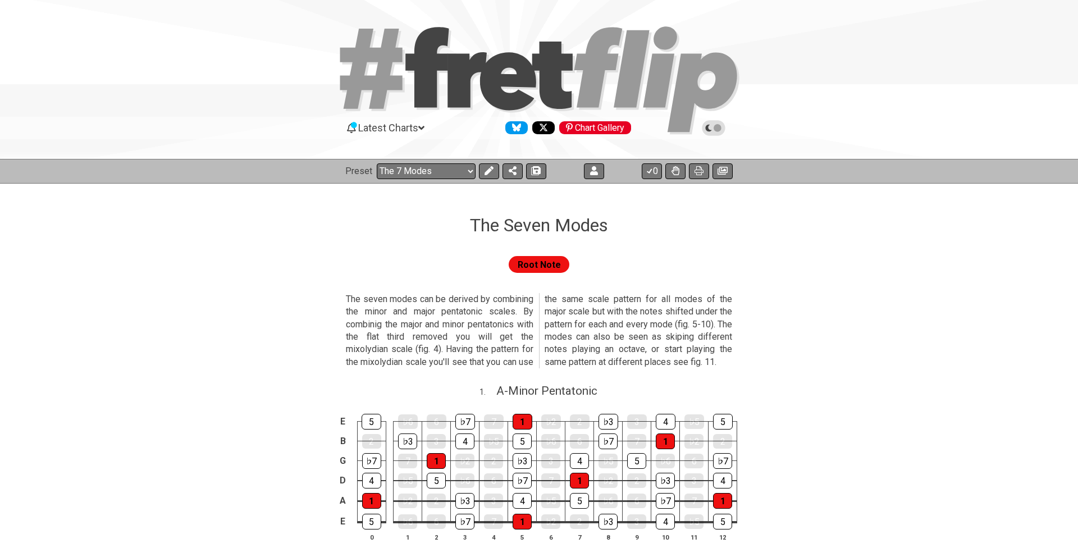
click at [399, 128] on span "Latest Charts" at bounding box center [388, 128] width 60 height 12
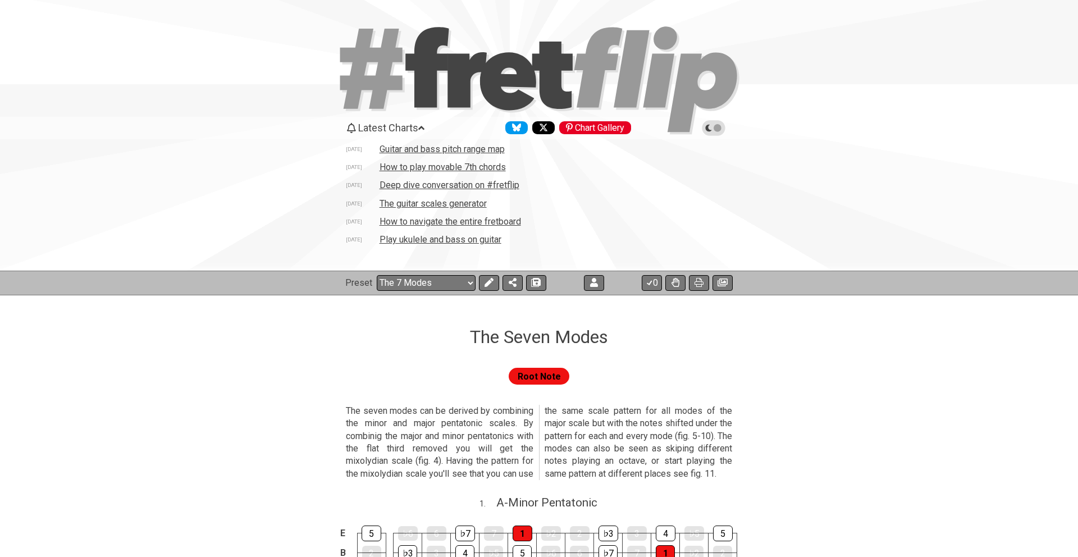
click at [480, 168] on td "How to play movable 7th chords" at bounding box center [442, 167] width 127 height 12
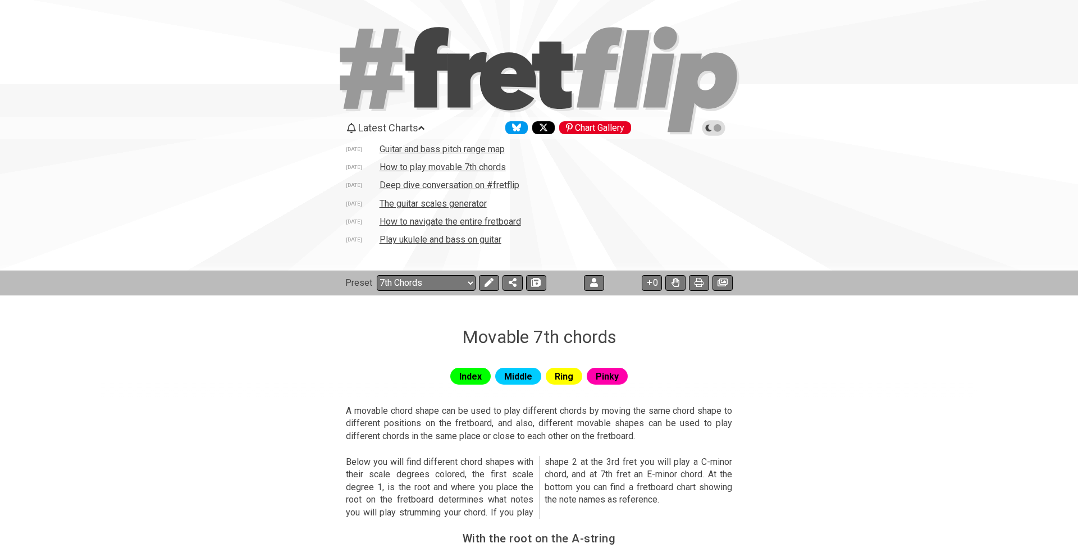
click at [462, 223] on td "How to navigate the entire fretboard" at bounding box center [450, 222] width 143 height 12
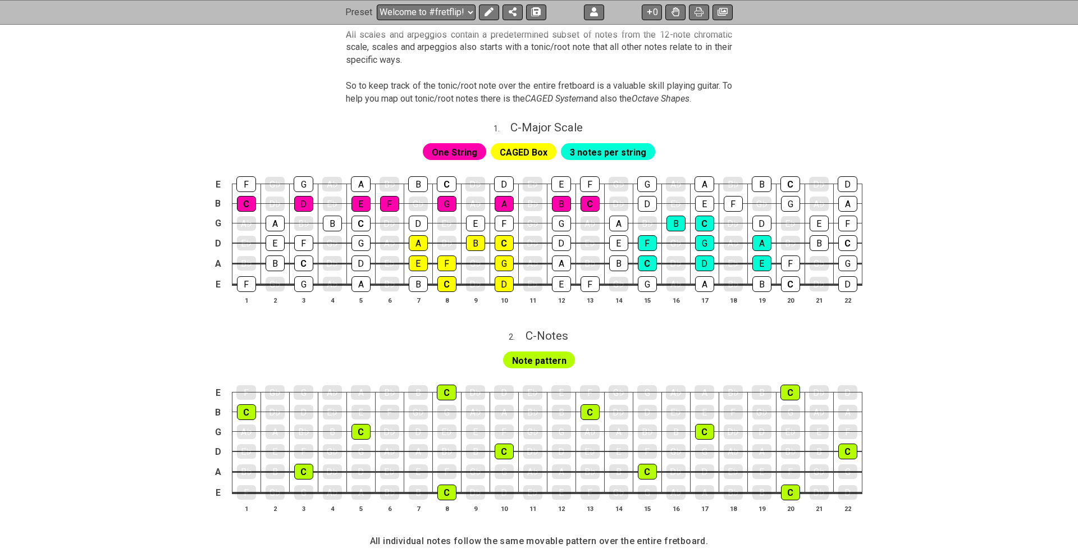
scroll to position [401, 0]
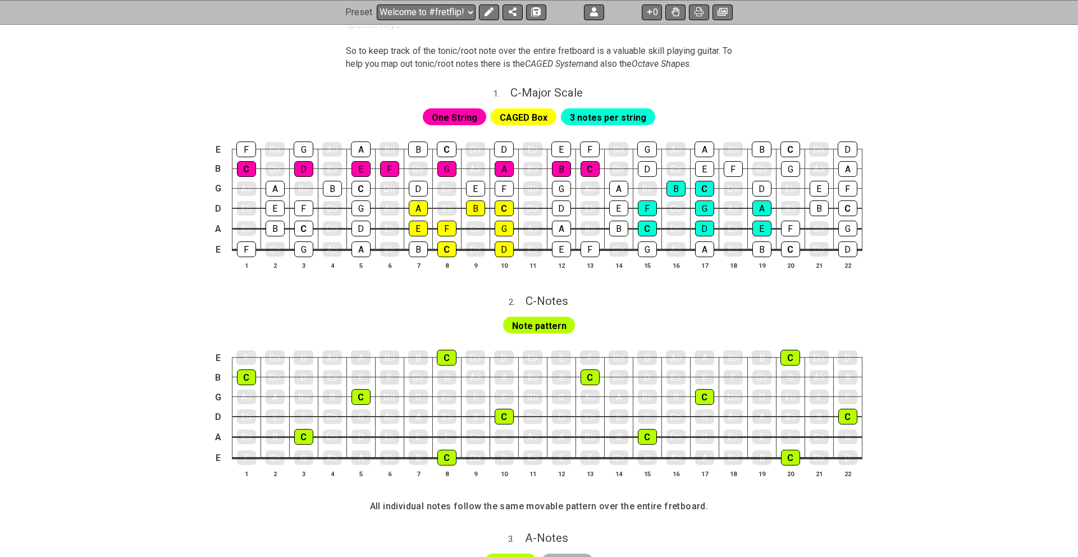
click at [524, 116] on span "CAGED Box" at bounding box center [524, 117] width 48 height 16
click at [595, 115] on span "3 notes per string" at bounding box center [608, 117] width 76 height 16
click at [535, 117] on span "CAGED Box" at bounding box center [524, 117] width 48 height 16
click at [449, 118] on span "One String" at bounding box center [454, 117] width 45 height 16
click at [612, 118] on span "3 notes per string" at bounding box center [608, 117] width 76 height 16
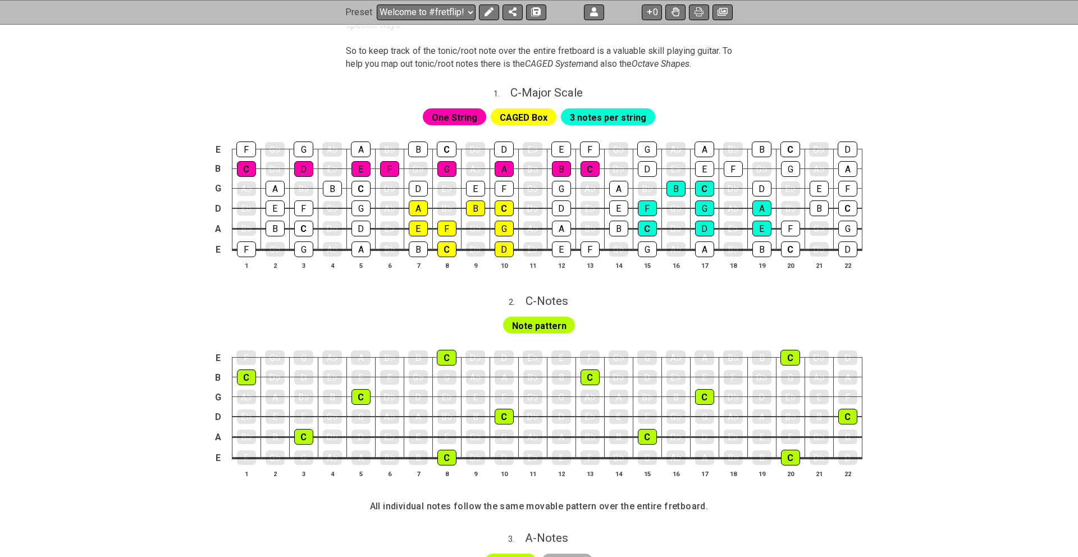
click at [607, 115] on span "3 notes per string" at bounding box center [608, 117] width 76 height 16
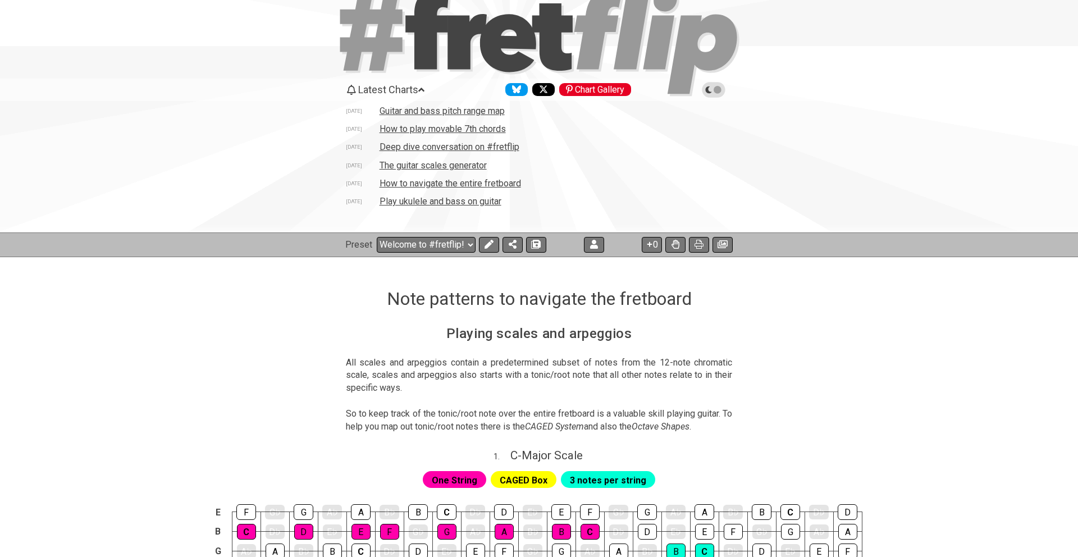
scroll to position [0, 0]
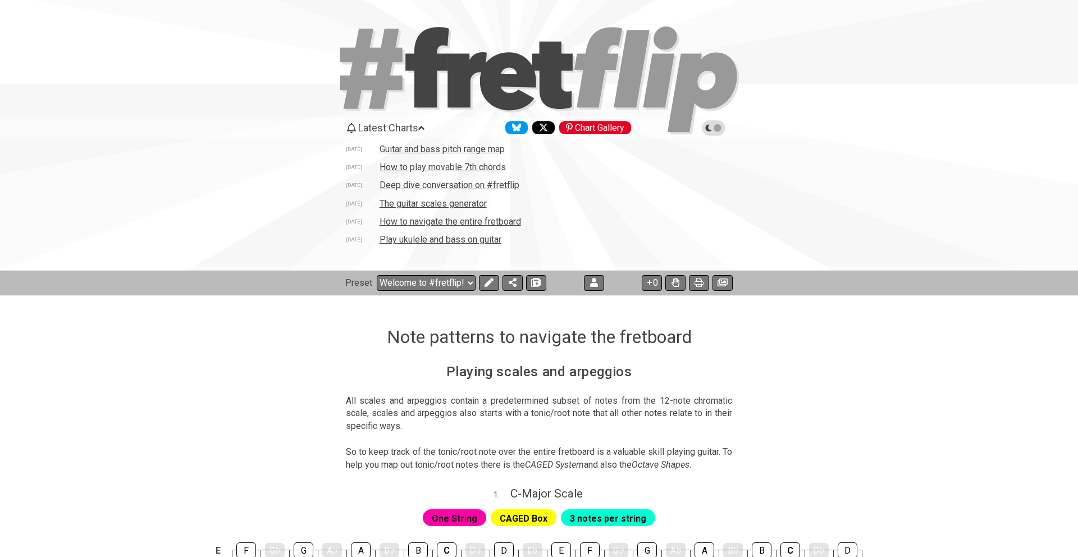
click at [225, 217] on div "Latest Charts Chart Gallery [DATE] Guitar and bass pitch range map [DATE] How t…" at bounding box center [539, 195] width 1078 height 152
click at [418, 127] on span "Latest Charts" at bounding box center [388, 128] width 60 height 12
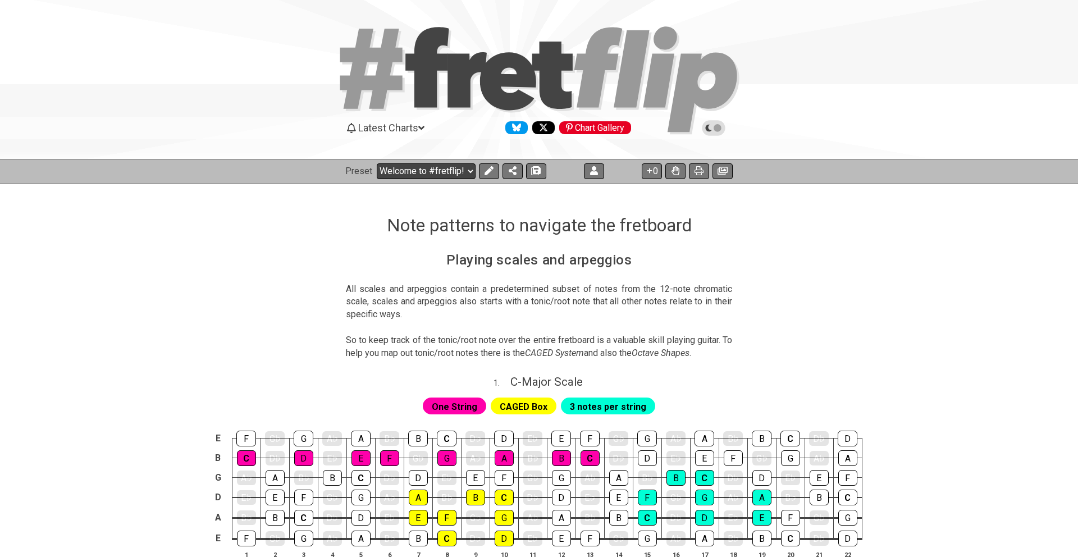
click at [377, 163] on select "Welcome to #fretflip! Initial Preset Custom Preset Minor Pentatonic Major Penta…" at bounding box center [426, 171] width 99 height 16
click option "Modal chord progressions" at bounding box center [0, 0] width 0 height 0
select select "/modal-chord-progressions"
